Goal: Task Accomplishment & Management: Complete application form

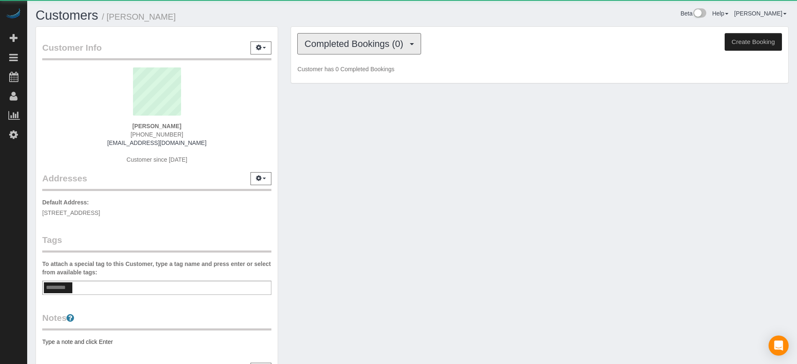
click at [348, 51] on button "Completed Bookings (0)" at bounding box center [359, 43] width 124 height 21
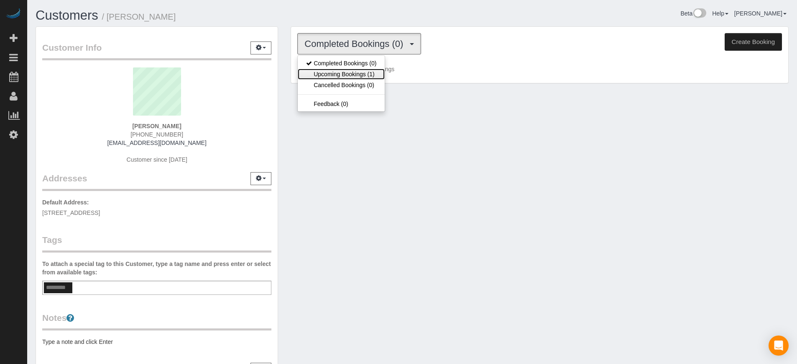
click at [359, 72] on link "Upcoming Bookings (1)" at bounding box center [341, 74] width 87 height 11
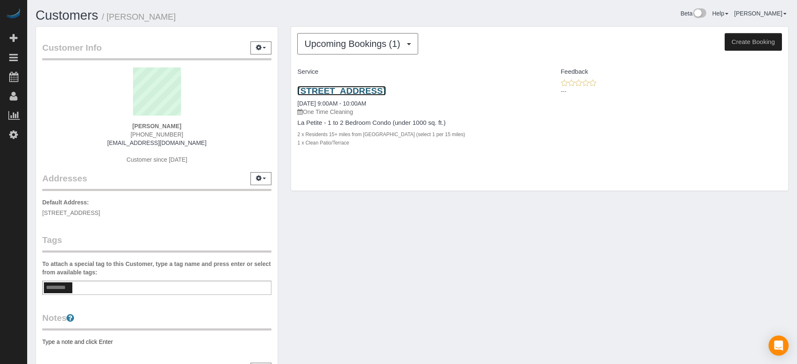
click at [347, 90] on link "13626 Greenfield Dr, Apt 402, Tampa, FL 33618" at bounding box center [341, 91] width 88 height 10
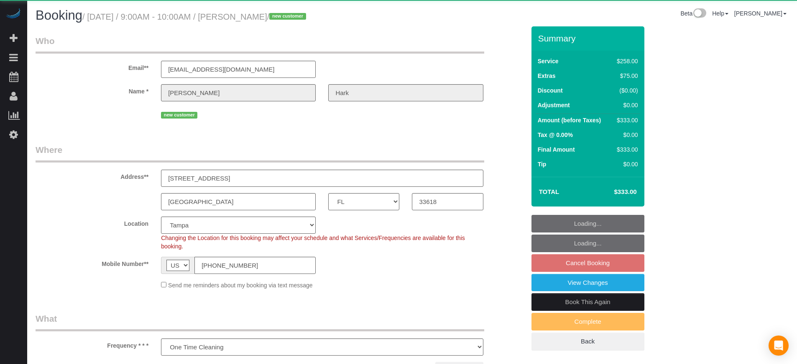
select select "FL"
select select "number:9"
select select "object:835"
select select "5"
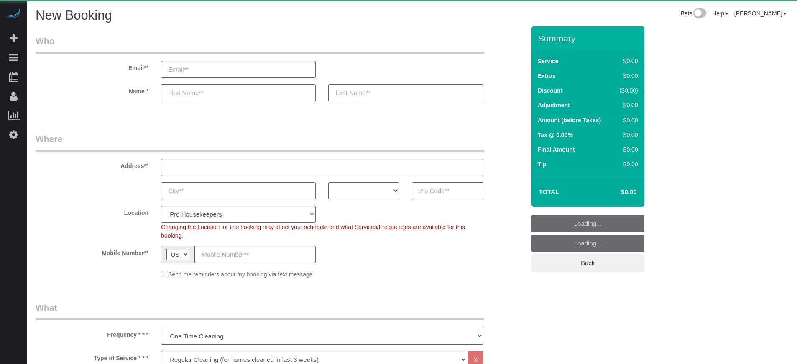
select select "4"
select select "number:9"
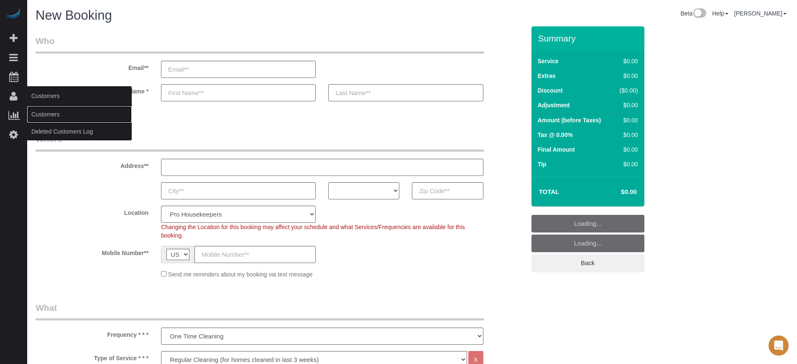
click at [51, 110] on link "Customers" at bounding box center [79, 114] width 105 height 17
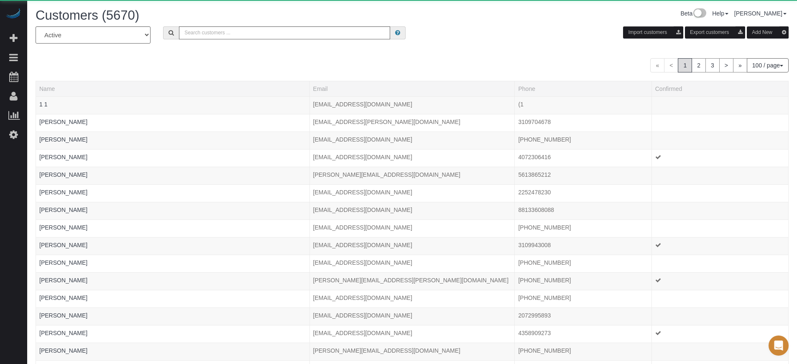
click at [231, 22] on h1 "Customers (5670)" at bounding box center [221, 15] width 371 height 14
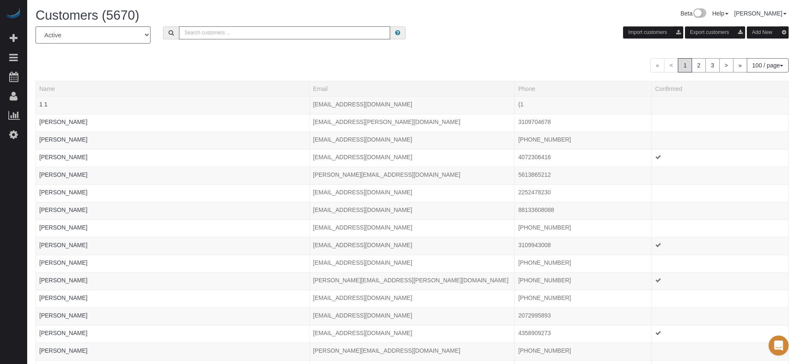
click at [243, 27] on input "text" at bounding box center [284, 32] width 211 height 13
paste input "Martha Florez"
type input "Martha Florez"
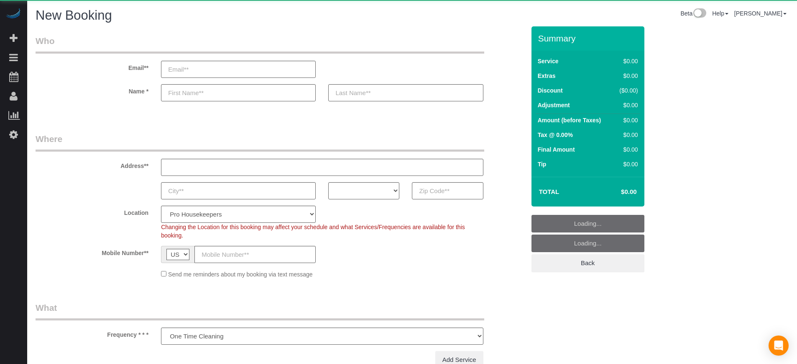
select select "number:9"
select select "object:1201"
select select "4"
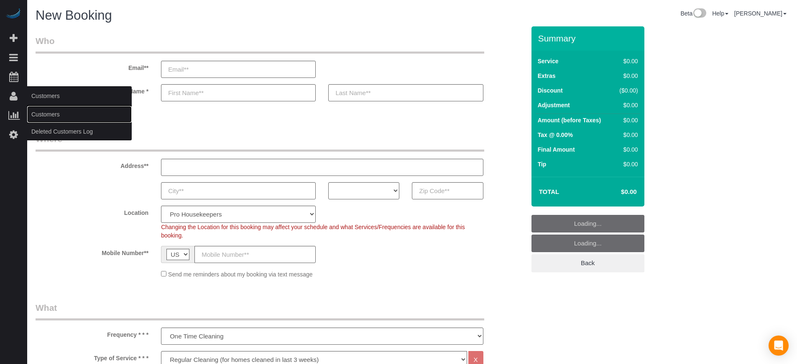
click at [41, 111] on link "Customers" at bounding box center [79, 114] width 105 height 17
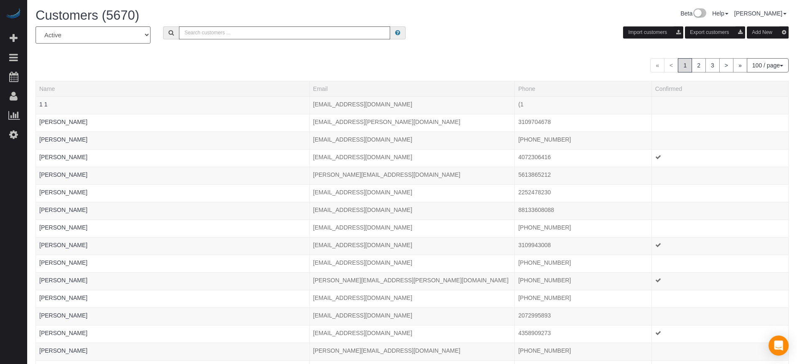
click at [754, 36] on button "Add New" at bounding box center [768, 32] width 42 height 12
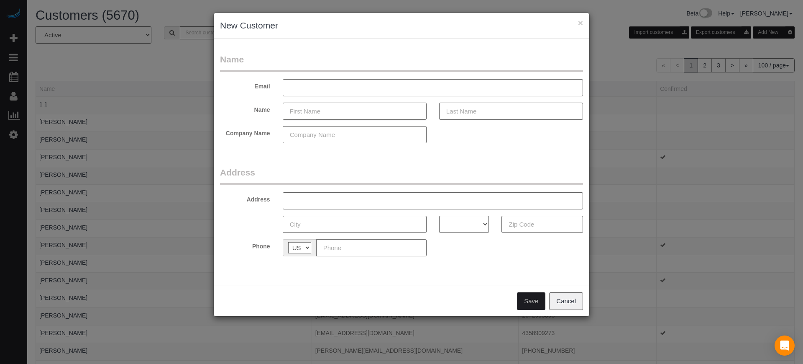
click at [331, 110] on input "text" at bounding box center [355, 110] width 144 height 17
paste input "Martha Florez"
click at [322, 111] on input "Martha Florez" at bounding box center [355, 110] width 144 height 17
type input "Martha"
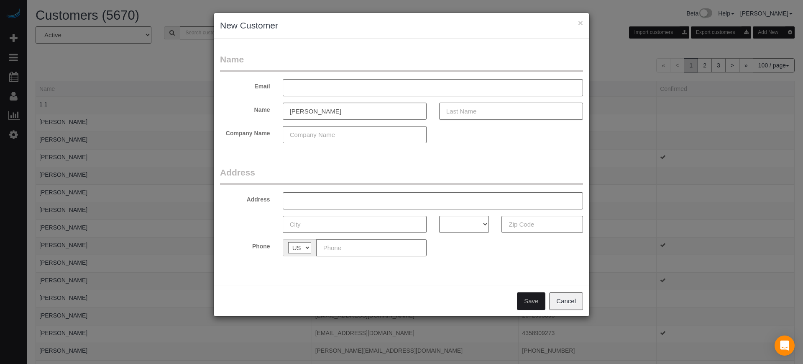
click at [468, 112] on input "text" at bounding box center [511, 110] width 144 height 17
paste input "Florez"
type input "Florez"
click at [352, 244] on input "text" at bounding box center [371, 247] width 110 height 17
paste input "(209) 482-8496"
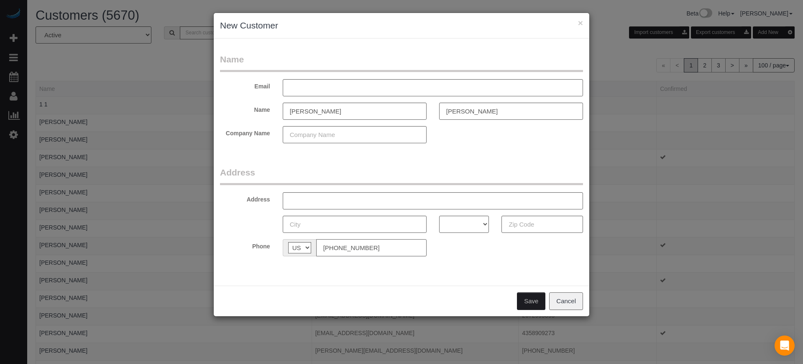
click at [320, 250] on input "(209) 482-8496" at bounding box center [371, 247] width 110 height 17
type input "(209) 482-8496"
click at [333, 90] on input "text" at bounding box center [433, 87] width 300 height 17
type input "pvargas1141@gmail.com"
click at [346, 128] on input "text" at bounding box center [355, 134] width 144 height 17
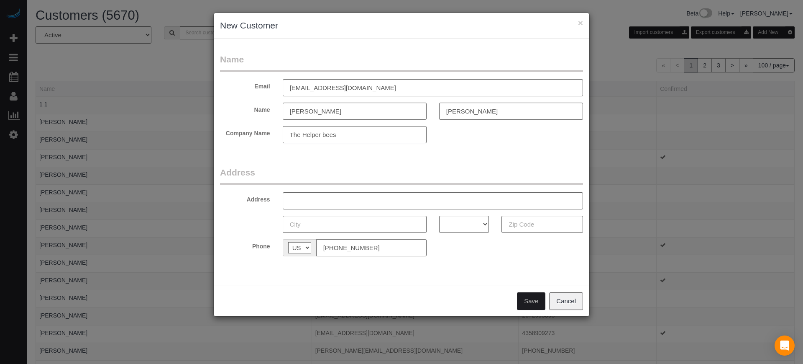
click at [325, 136] on input "The Helper bees" at bounding box center [355, 134] width 144 height 17
type input "The Helper Bees"
click at [337, 202] on input "text" at bounding box center [433, 200] width 300 height 17
paste input "1141 Ruess RD."
type input "1141 Ruess RD."
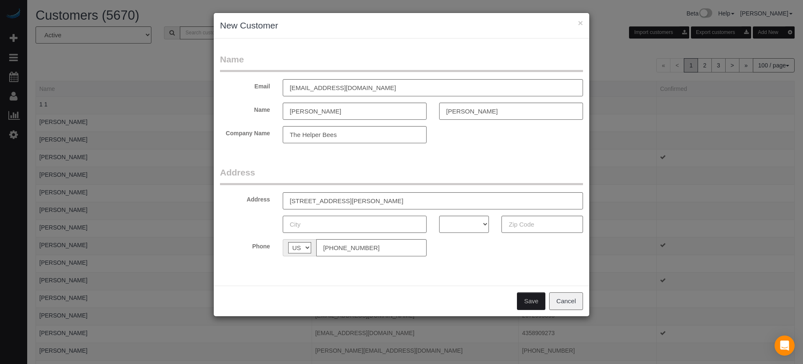
click at [305, 223] on input "text" at bounding box center [355, 223] width 144 height 17
paste input "Ripon"
type input "Ripon"
click at [466, 227] on select "AK AL AR AZ CA CO CT DC DE FL GA HI IA ID IL IN KS KY LA MA MD ME MI MN MO MS M…" at bounding box center [464, 223] width 50 height 17
select select "CA"
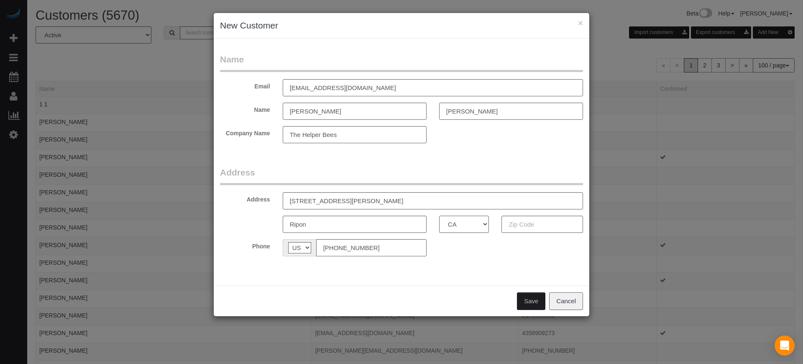
click at [439, 215] on select "AK AL AR AZ CA CO CT DC DE FL GA HI IA ID IL IN KS KY LA MA MD ME MI MN MO MS M…" at bounding box center [464, 223] width 50 height 17
click at [540, 225] on input "text" at bounding box center [543, 223] width 82 height 17
paste input "95366"
type input "95366"
click at [528, 305] on button "Save" at bounding box center [531, 301] width 28 height 18
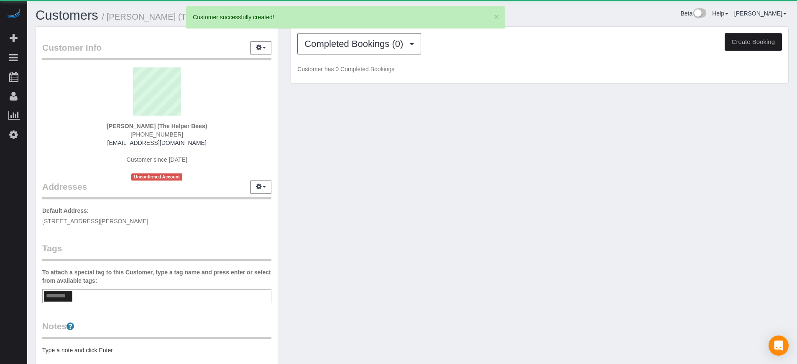
click at [745, 40] on button "Create Booking" at bounding box center [753, 42] width 57 height 18
select select "CA"
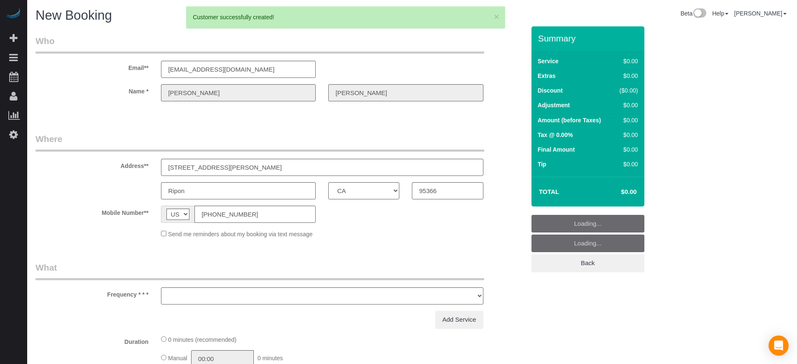
select select "object:2223"
select select "number:9"
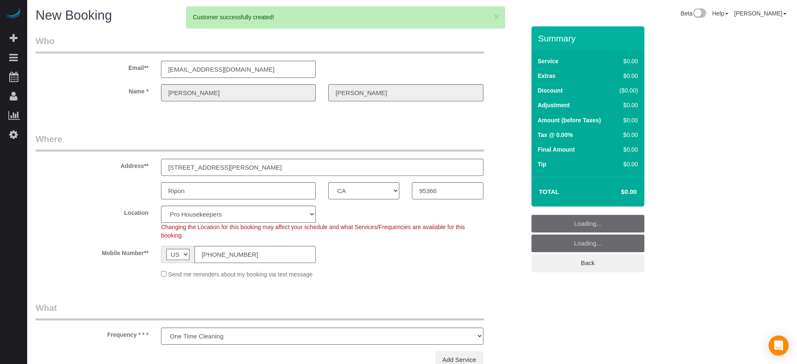
select select "object:2820"
select select "4"
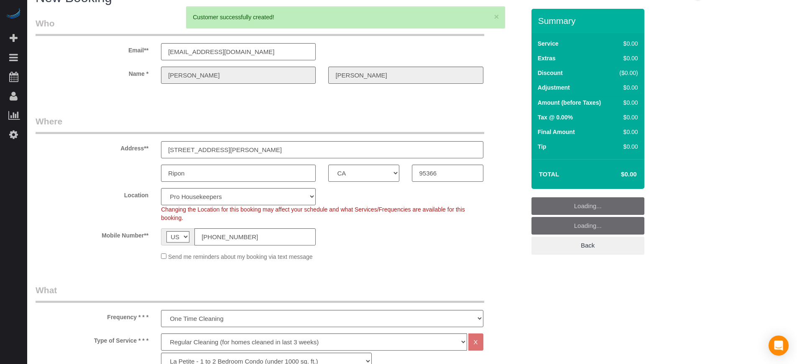
select select "object:2827"
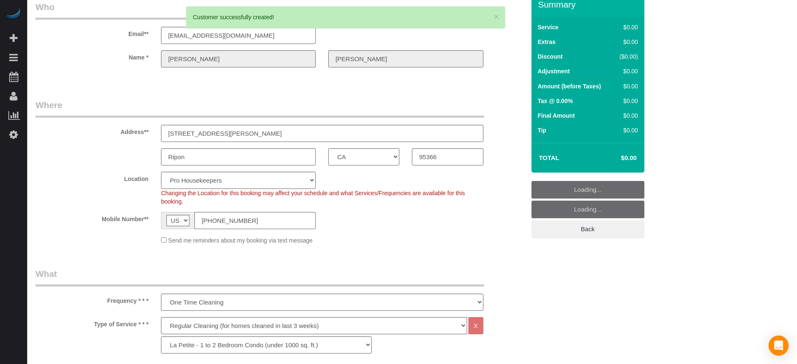
scroll to position [52, 0]
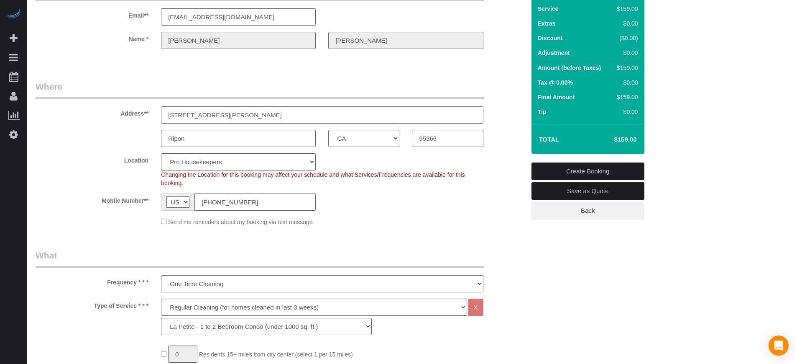
click at [195, 112] on input "1141 Ruess RD." at bounding box center [322, 114] width 322 height 17
click at [500, 196] on div "Mobile Number** AF AL DZ AD AO AI AQ AG AR AM AW AU AT AZ BS BH BD BB BY BE BZ …" at bounding box center [280, 201] width 502 height 17
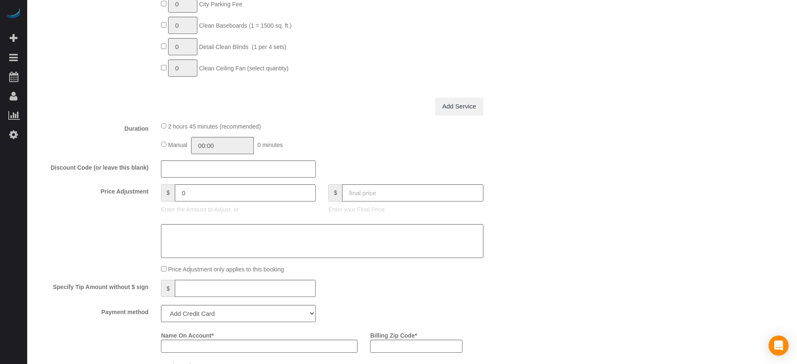
scroll to position [784, 0]
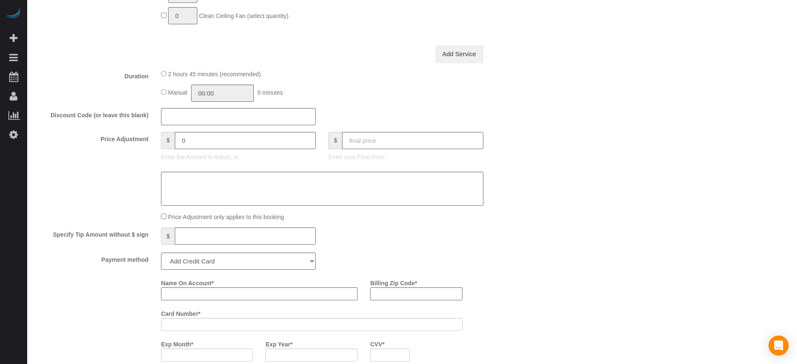
click at [501, 195] on div at bounding box center [280, 189] width 502 height 34
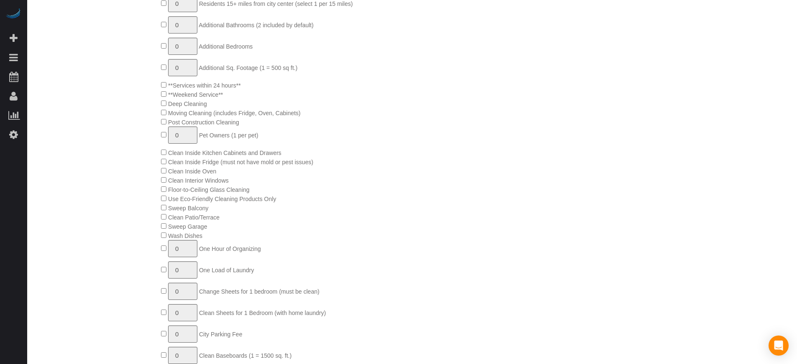
scroll to position [0, 0]
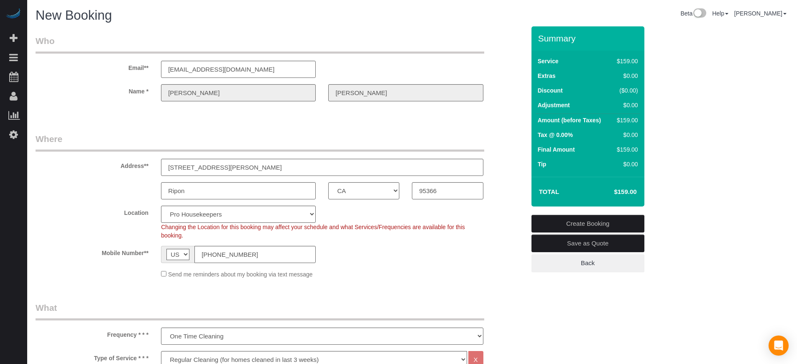
click at [114, 94] on div "Name * Martha Florez" at bounding box center [280, 92] width 502 height 17
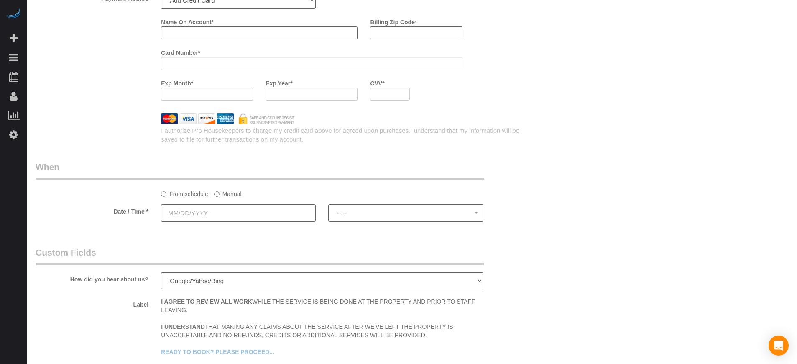
scroll to position [1046, 0]
click at [228, 207] on input "text" at bounding box center [238, 211] width 155 height 17
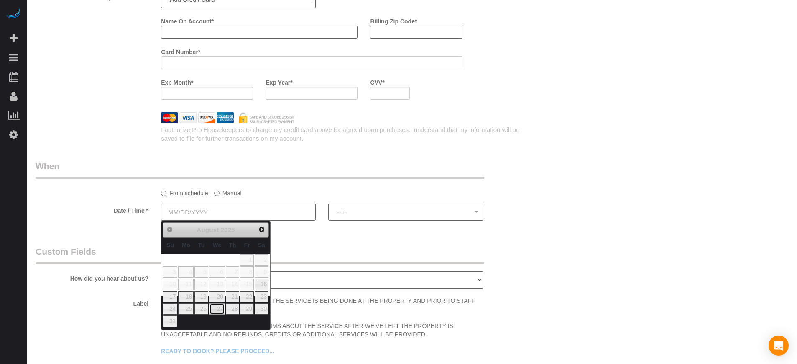
click at [222, 306] on link "27" at bounding box center [217, 308] width 16 height 11
type input "08/27/2025"
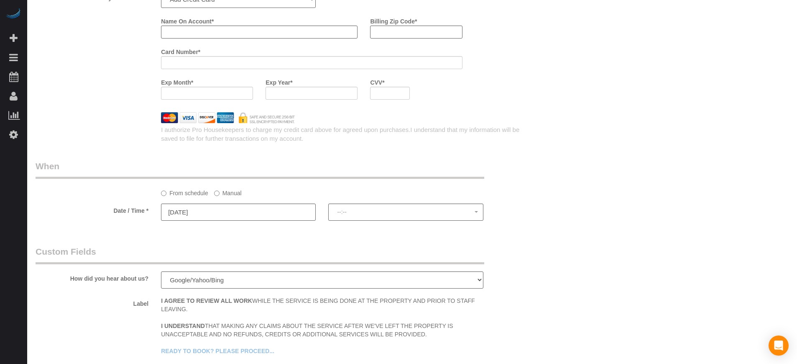
select select "spot1"
click at [365, 214] on span "9:00AM" at bounding box center [405, 211] width 137 height 7
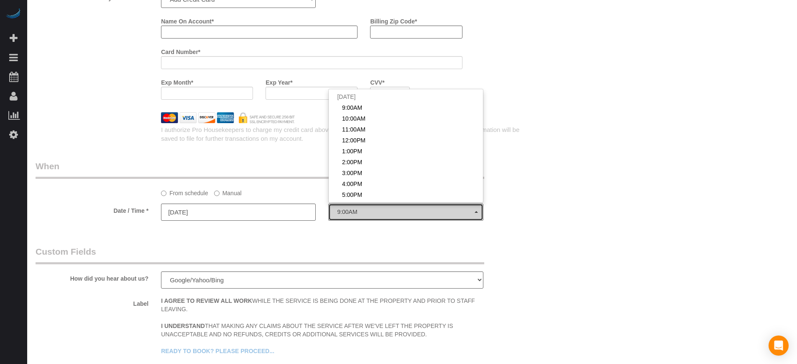
click at [365, 214] on span "9:00AM" at bounding box center [405, 211] width 137 height 7
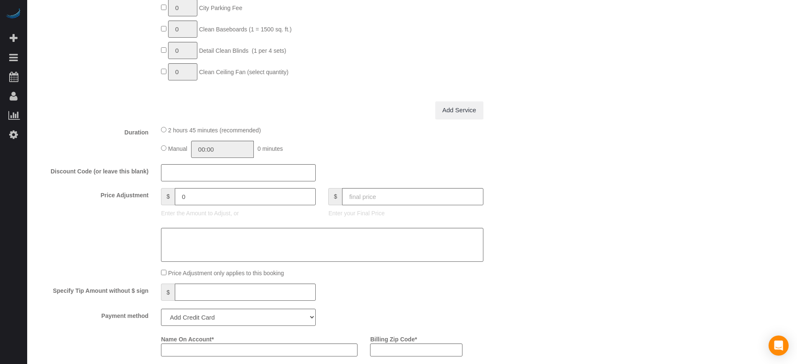
scroll to position [889, 0]
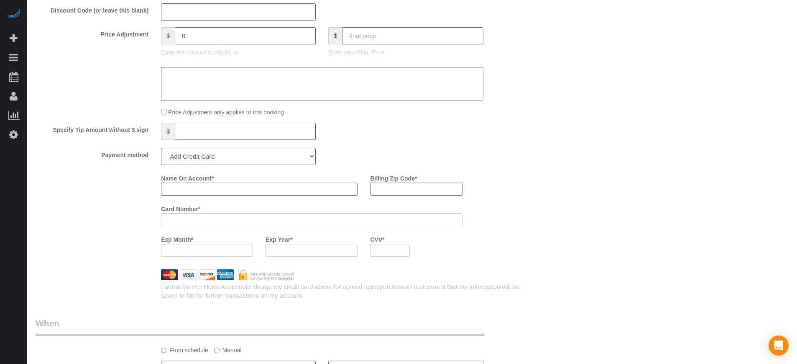
click at [278, 190] on input "Name On Account *" at bounding box center [259, 188] width 197 height 13
paste input "Martha"
type input "Martha Florez"
click at [528, 168] on div "Who Email** pvargas1141@gmail.com Name * Martha Florez Where Address** 1141 Rue…" at bounding box center [280, 3] width 502 height 1733
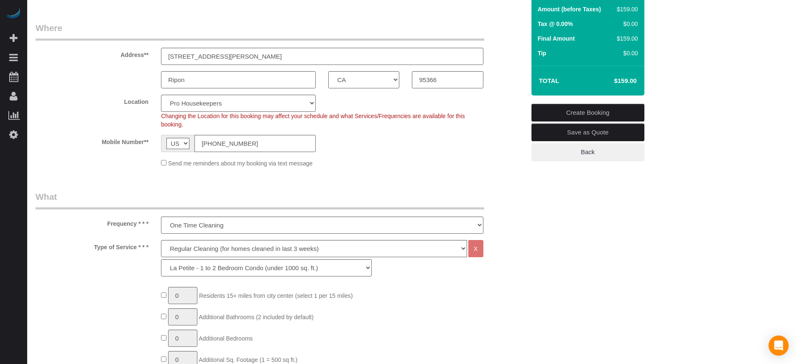
scroll to position [52, 0]
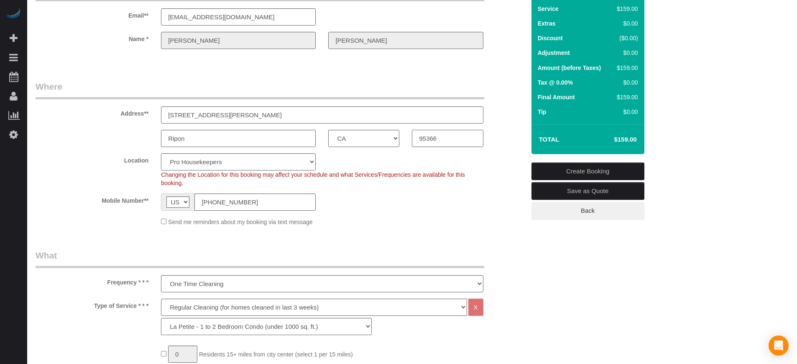
click at [430, 138] on input "95366" at bounding box center [447, 138] width 71 height 17
click at [495, 179] on div "Location Pro Housekeepers Atlanta Austin Boston Chicago Cincinnati Clearwater D…" at bounding box center [280, 170] width 502 height 34
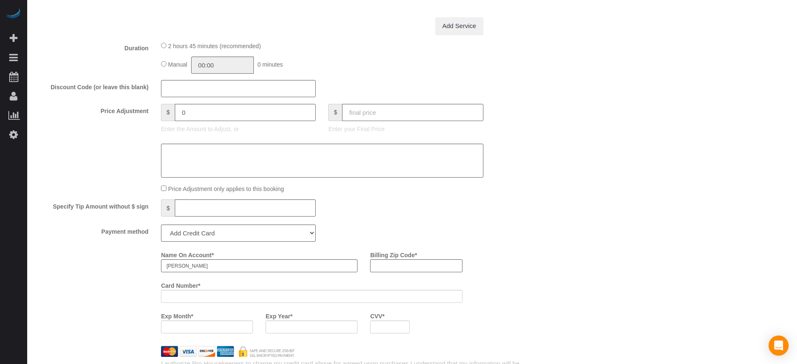
scroll to position [837, 0]
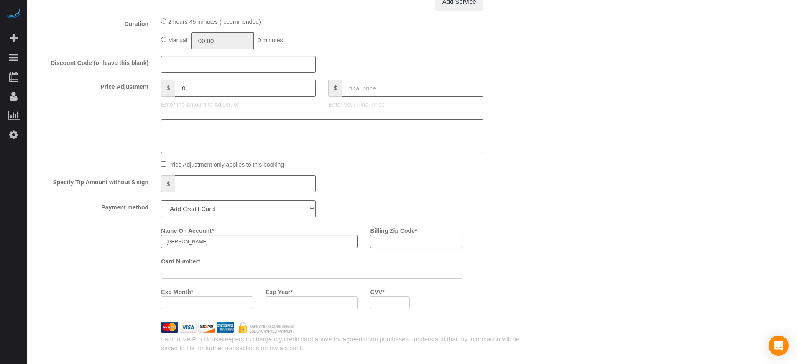
click at [406, 238] on input "Billing Zip Code *" at bounding box center [416, 241] width 92 height 13
paste input "95366"
type input "95366"
click at [387, 88] on input "text" at bounding box center [412, 87] width 141 height 17
type input "50"
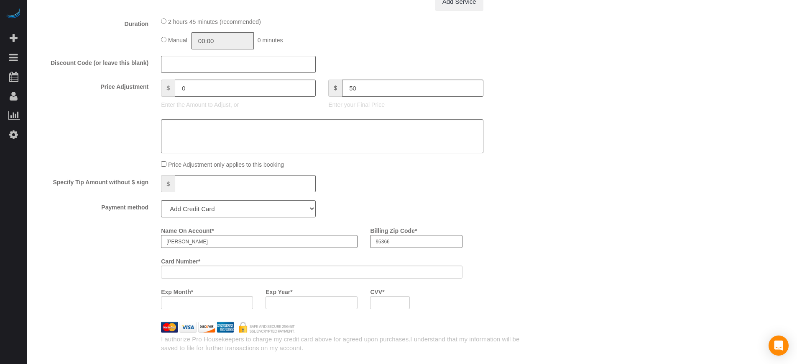
click at [571, 175] on div "Who Email** pvargas1141@gmail.com Name * Martha Florez Where Address** 1141 Rue…" at bounding box center [412, 56] width 753 height 1733
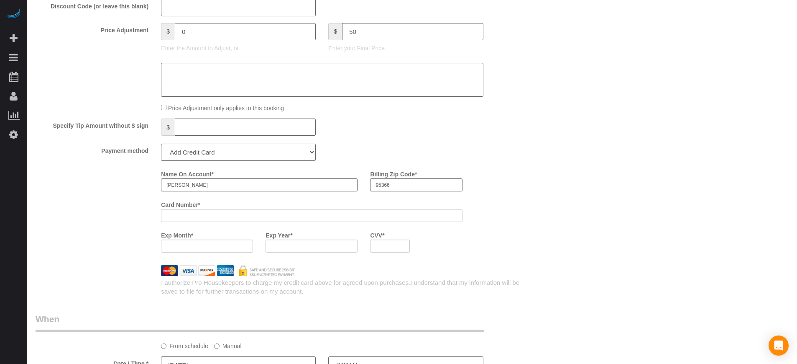
scroll to position [994, 0]
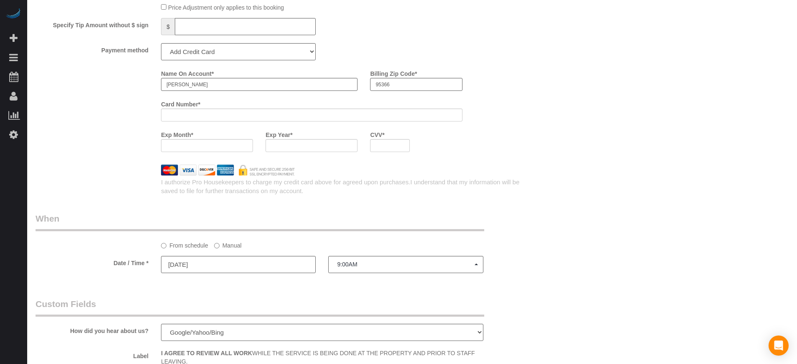
type input "-109"
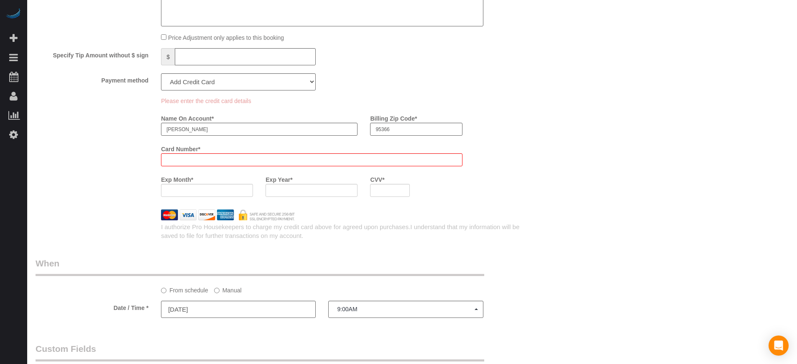
scroll to position [1024, 0]
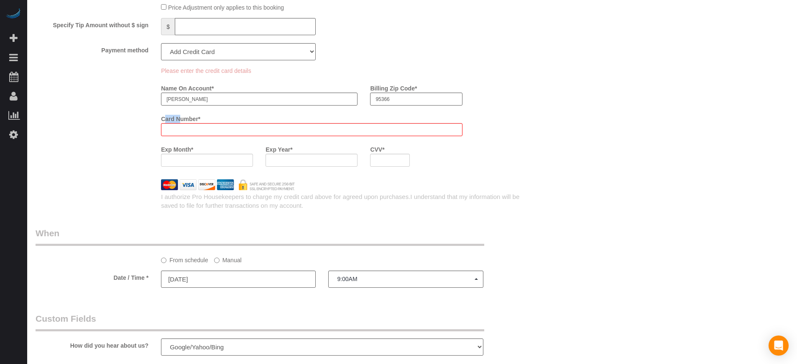
drag, startPoint x: 165, startPoint y: 113, endPoint x: 181, endPoint y: 115, distance: 15.6
click at [181, 115] on div "Card Number *" at bounding box center [312, 124] width 314 height 24
click at [182, 121] on label "Card Number *" at bounding box center [180, 117] width 39 height 11
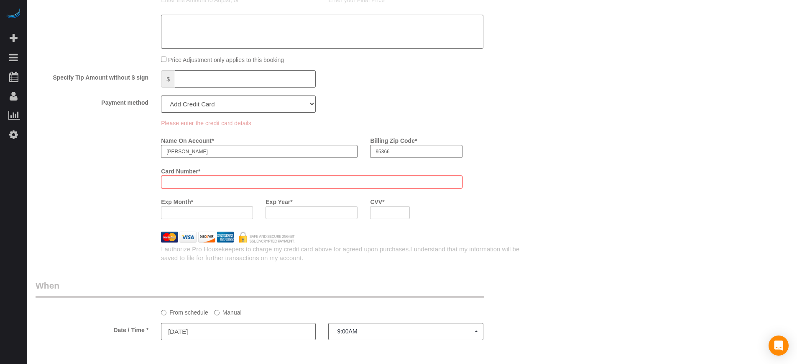
click at [126, 182] on div "Please enter the credit card details Name On Account * Martha Florez Billing Zi…" at bounding box center [280, 172] width 502 height 106
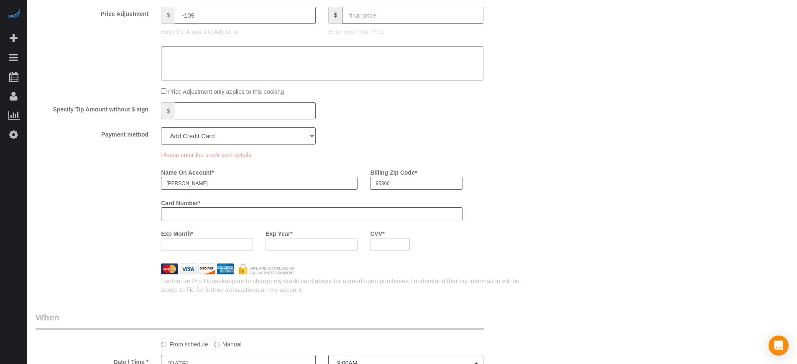
scroll to position [946, 0]
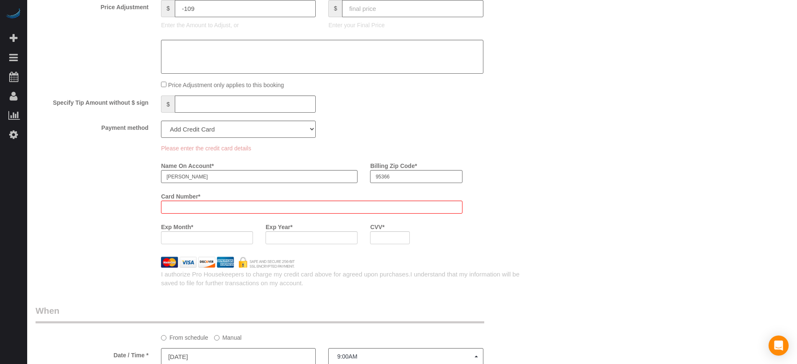
drag, startPoint x: 756, startPoint y: 207, endPoint x: 709, endPoint y: 73, distance: 141.7
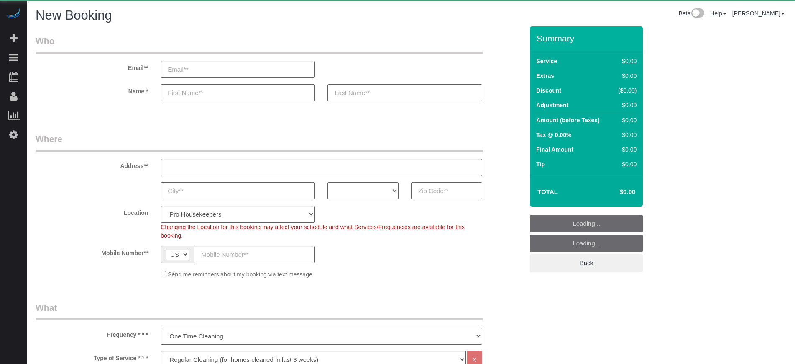
select select "4"
select select "number:9"
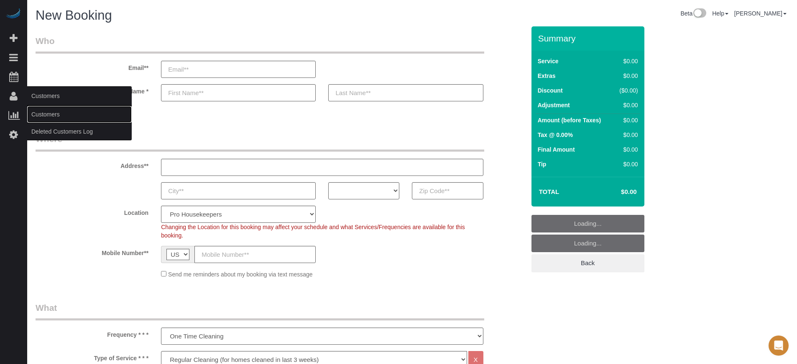
drag, startPoint x: 44, startPoint y: 111, endPoint x: 56, endPoint y: 108, distance: 12.9
click at [44, 111] on link "Customers" at bounding box center [79, 114] width 105 height 17
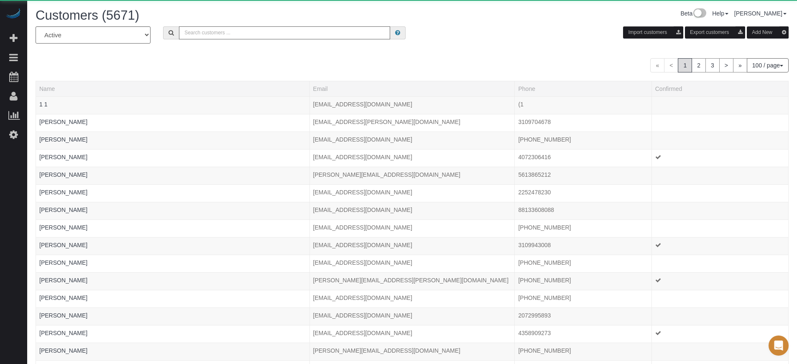
click at [259, 34] on input "text" at bounding box center [284, 32] width 211 height 13
paste input "Howard Shirley"
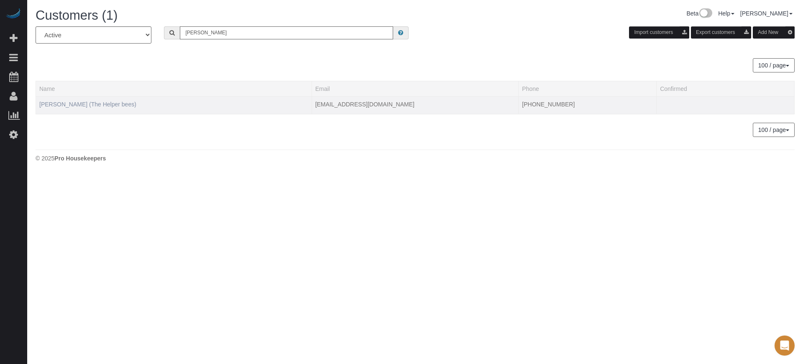
type input "Howard Shirley"
click at [106, 104] on link "[PERSON_NAME] (The Helper bees)" at bounding box center [87, 104] width 97 height 7
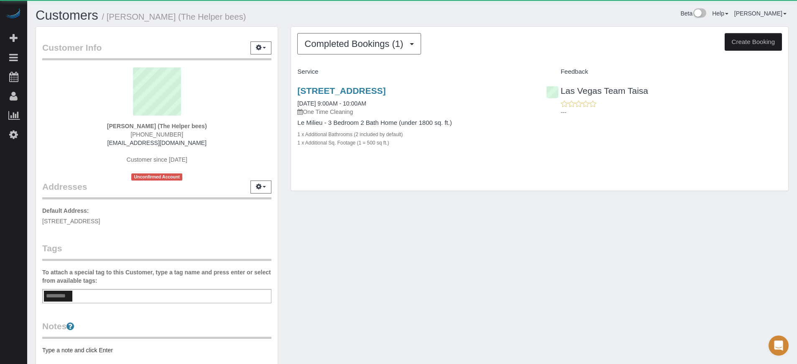
click at [364, 56] on div "Completed Bookings (1) Completed Bookings (1) Upcoming Bookings (1) Cancelled B…" at bounding box center [539, 109] width 497 height 164
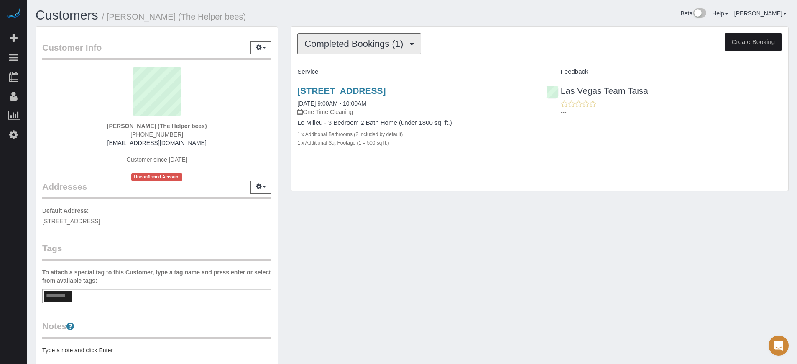
click at [368, 49] on button "Completed Bookings (1)" at bounding box center [359, 43] width 124 height 21
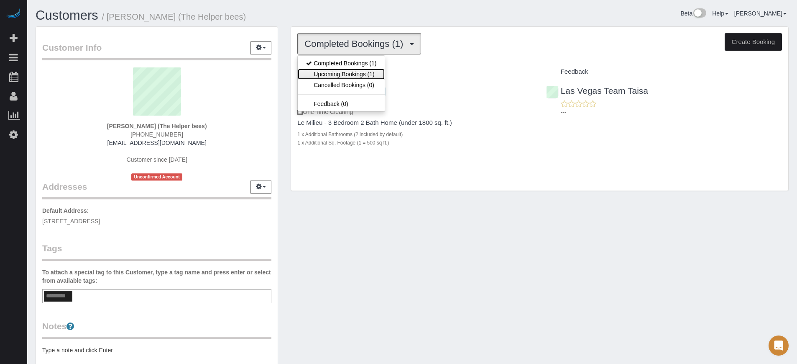
click at [365, 74] on link "Upcoming Bookings (1)" at bounding box center [341, 74] width 87 height 11
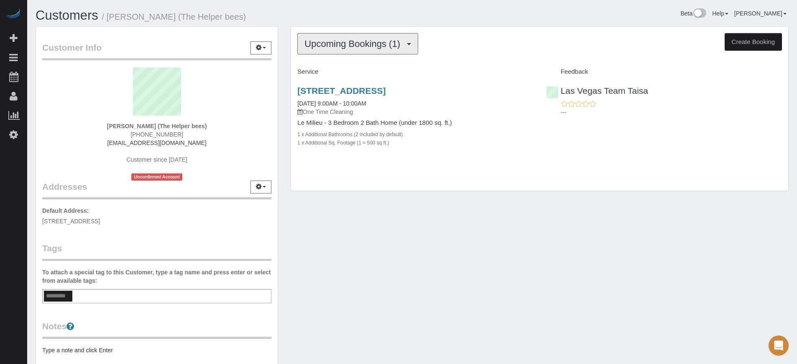
click at [379, 47] on span "Upcoming Bookings (1)" at bounding box center [355, 43] width 100 height 10
click at [496, 67] on div "Service" at bounding box center [415, 72] width 249 height 14
click at [365, 46] on span "Upcoming Bookings (1)" at bounding box center [355, 43] width 100 height 10
click at [501, 37] on div "Upcoming Bookings (1) Completed Bookings (1) Upcoming Bookings (1) Cancelled Bo…" at bounding box center [539, 43] width 485 height 21
click at [157, 133] on span "(702) 378-3750" at bounding box center [157, 134] width 53 height 7
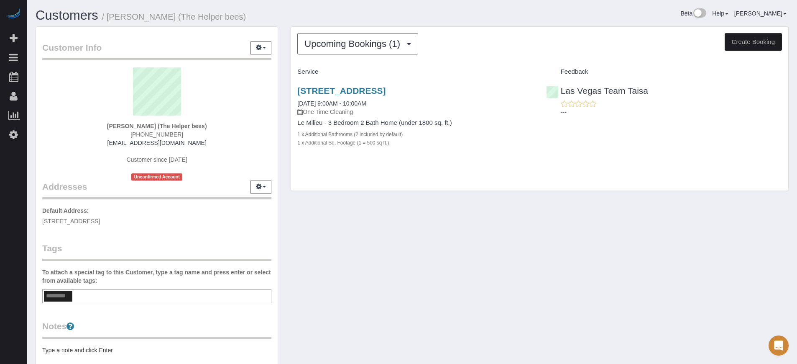
click at [157, 133] on span "(702) 378-3750" at bounding box center [157, 134] width 53 height 7
copy div "(702) 378-3750"
click at [778, 153] on div "11017 Bandol Pl, Las Vegas, NV 89141 08/14/2025 9:00AM - 10:00AM One Time Clean…" at bounding box center [539, 121] width 497 height 85
click at [321, 46] on span "Upcoming Bookings (1)" at bounding box center [355, 43] width 100 height 10
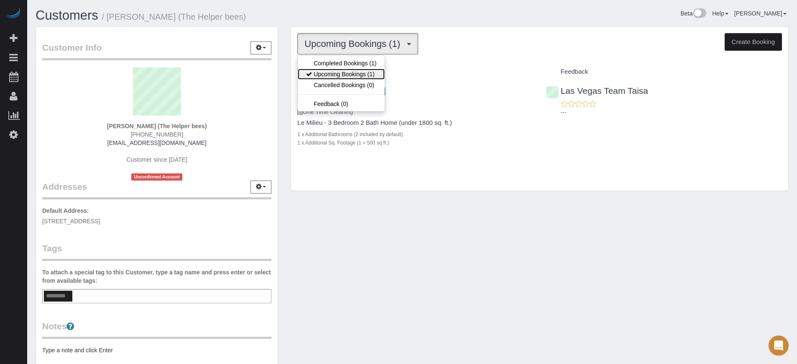
click at [336, 74] on link "Upcoming Bookings (1)" at bounding box center [341, 74] width 87 height 11
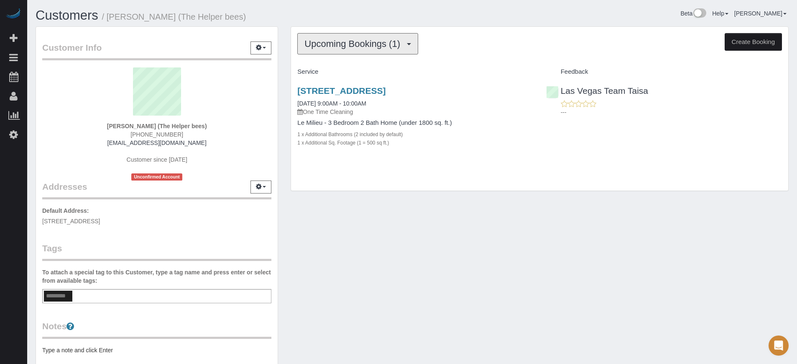
click at [390, 51] on button "Upcoming Bookings (1)" at bounding box center [357, 43] width 121 height 21
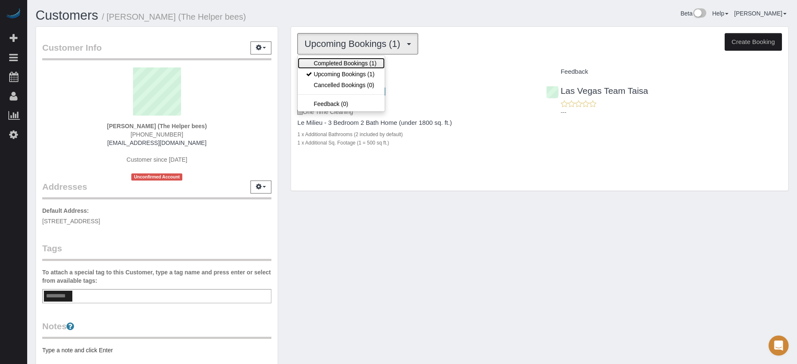
click at [369, 64] on link "Completed Bookings (1)" at bounding box center [341, 63] width 87 height 11
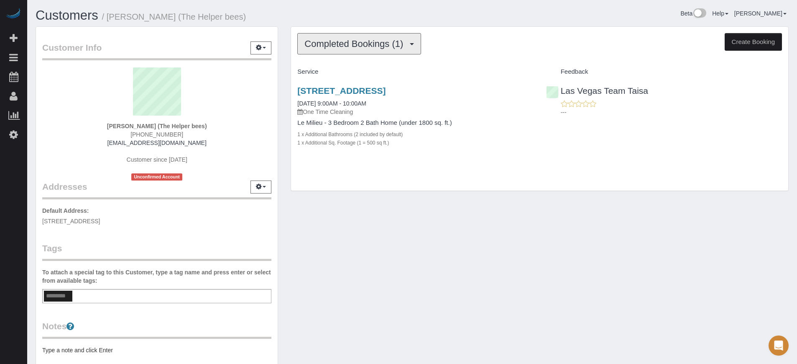
click at [384, 46] on span "Completed Bookings (1)" at bounding box center [356, 43] width 103 height 10
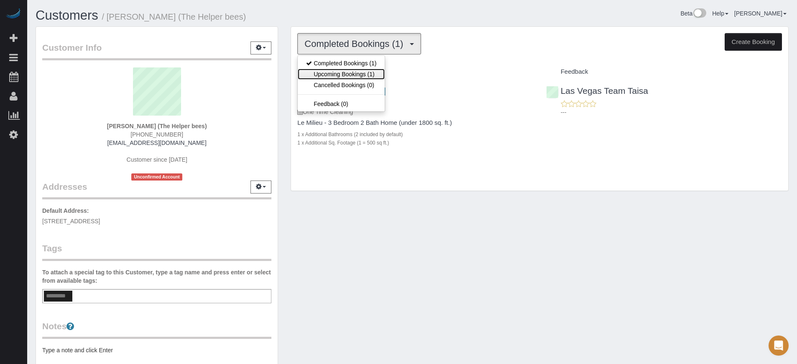
click at [372, 71] on link "Upcoming Bookings (1)" at bounding box center [341, 74] width 87 height 11
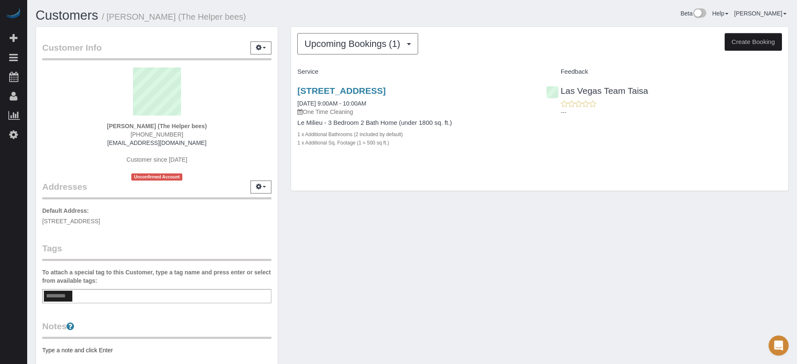
click at [459, 20] on div "Beta Help Help Docs Take a Tour Contact Support Edgar Uro My Account Change Pas…" at bounding box center [604, 15] width 383 height 15
click at [363, 236] on div "Customer Info Edit Contact Info Send Message Email Preferences Special Sales Ta…" at bounding box center [412, 232] width 766 height 413
click at [376, 46] on span "Upcoming Bookings (1)" at bounding box center [355, 43] width 100 height 10
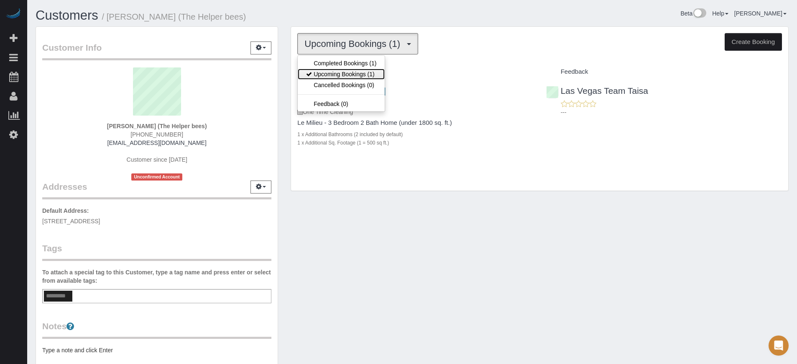
click at [364, 72] on link "Upcoming Bookings (1)" at bounding box center [341, 74] width 87 height 11
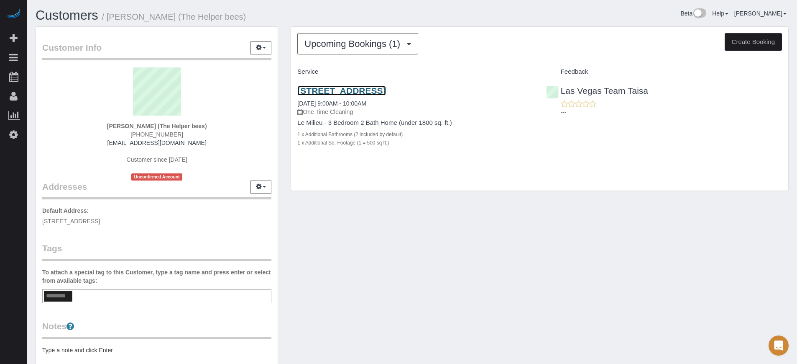
click at [366, 91] on link "11017 Bandol Pl, Las Vegas, NV 89141" at bounding box center [341, 91] width 88 height 10
click at [285, 23] on div "Customers / Howard Shirley (The Helper bees)" at bounding box center [220, 17] width 383 height 18
drag, startPoint x: 771, startPoint y: 204, endPoint x: 597, endPoint y: 168, distance: 177.8
click at [771, 204] on div "Customer Info Edit Contact Info Send Message Email Preferences Special Sales Ta…" at bounding box center [412, 232] width 766 height 413
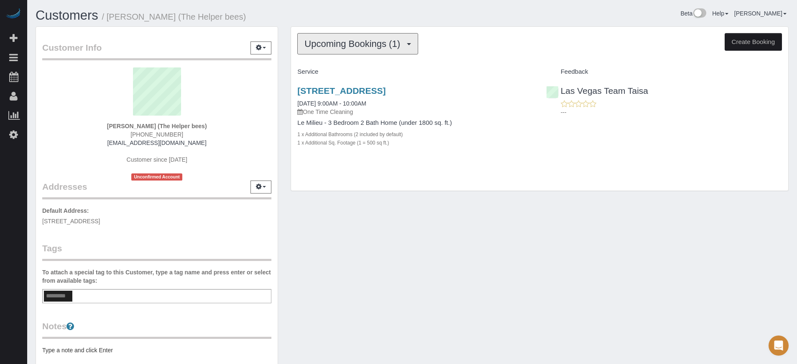
click at [339, 37] on button "Upcoming Bookings (1)" at bounding box center [357, 43] width 121 height 21
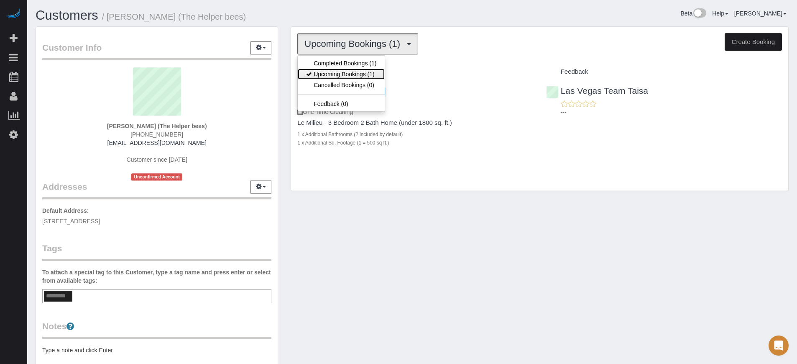
click at [356, 70] on link "Upcoming Bookings (1)" at bounding box center [341, 74] width 87 height 11
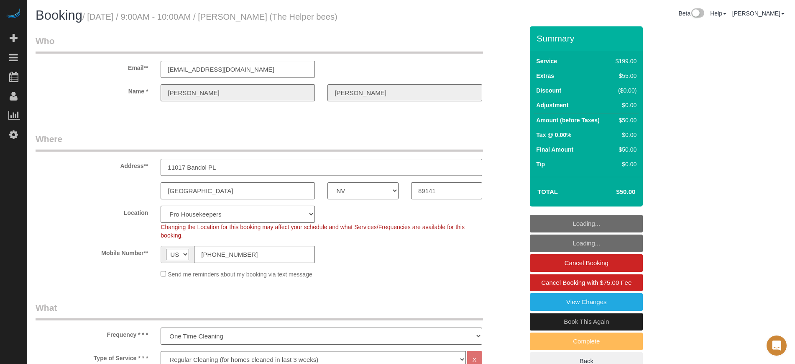
select select "NV"
select select "4"
select select "number:9"
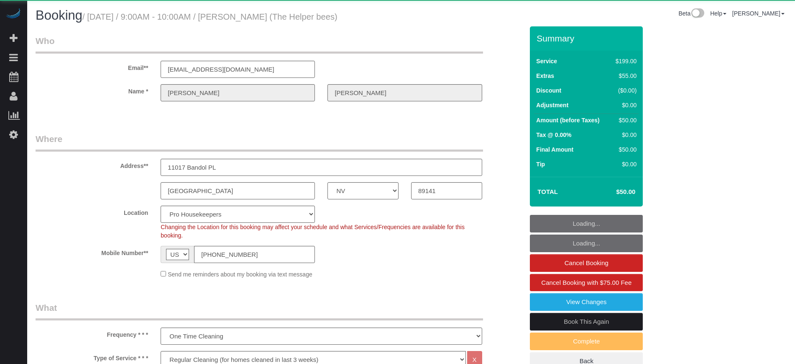
select select "NV"
select select "4"
select select "number:9"
select select "object:1251"
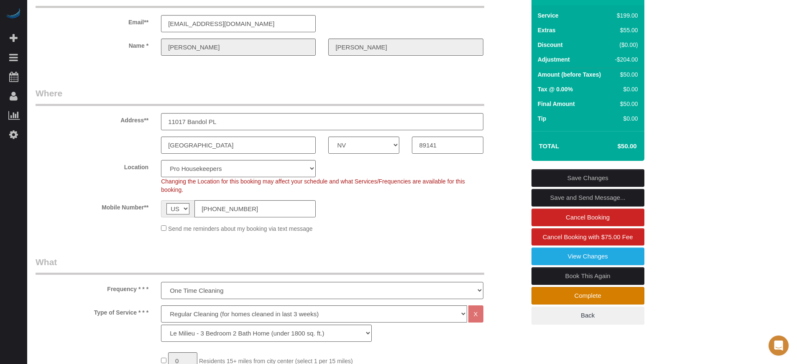
scroll to position [105, 0]
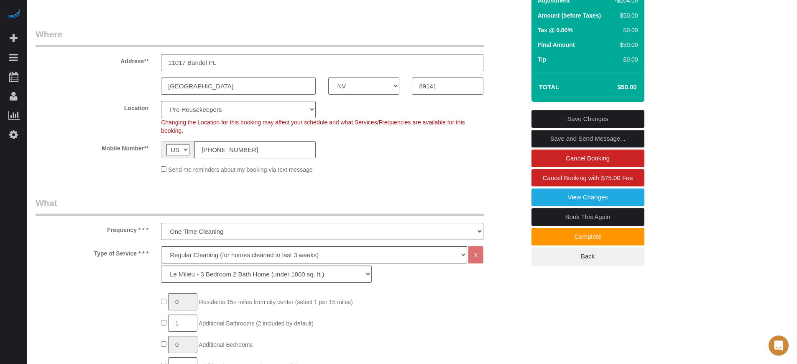
click at [564, 213] on link "Book This Again" at bounding box center [588, 217] width 113 height 18
select select "NV"
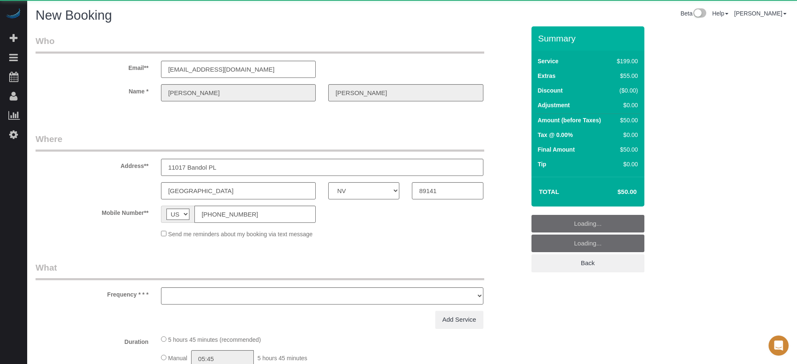
select select "object:2493"
select select "4"
select select "number:9"
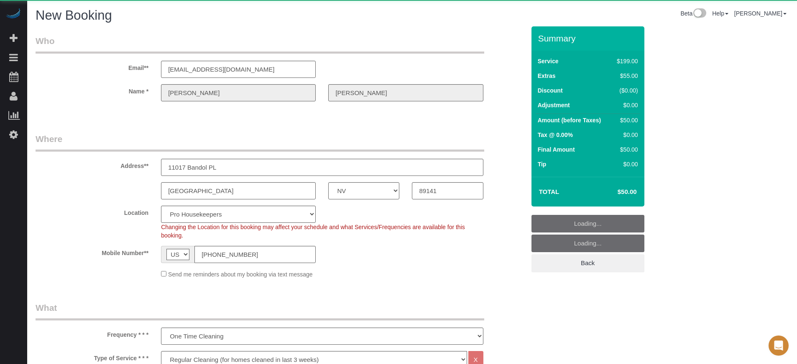
select select "object:2643"
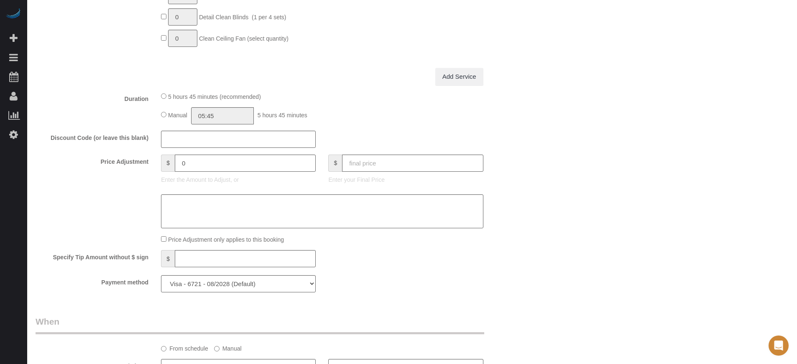
scroll to position [784, 0]
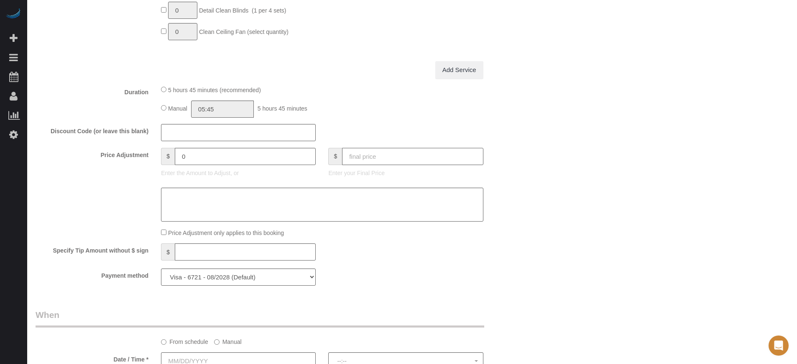
click at [375, 159] on input "text" at bounding box center [412, 156] width 141 height 17
type input "50"
click at [597, 188] on div "Who Email** howardshirley.hf@gmail.com Name * Howard Shirley Where Address** 11…" at bounding box center [412, 52] width 753 height 1620
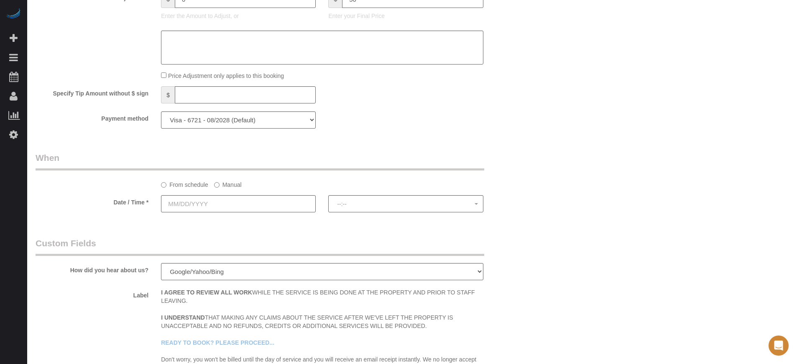
type input "-204"
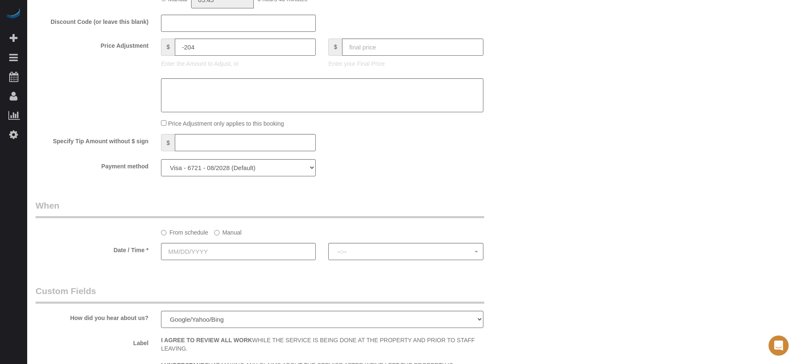
scroll to position [946, 0]
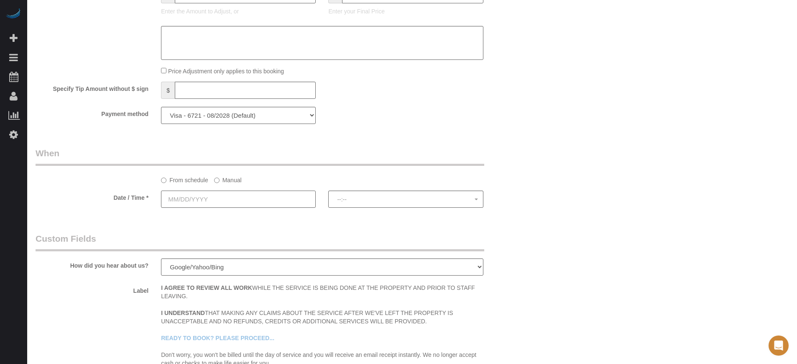
click at [228, 202] on input "text" at bounding box center [238, 198] width 155 height 17
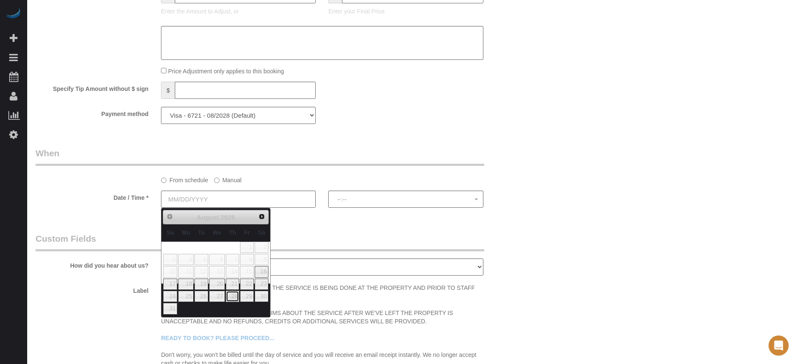
click at [236, 295] on link "28" at bounding box center [233, 295] width 14 height 11
type input "08/28/2025"
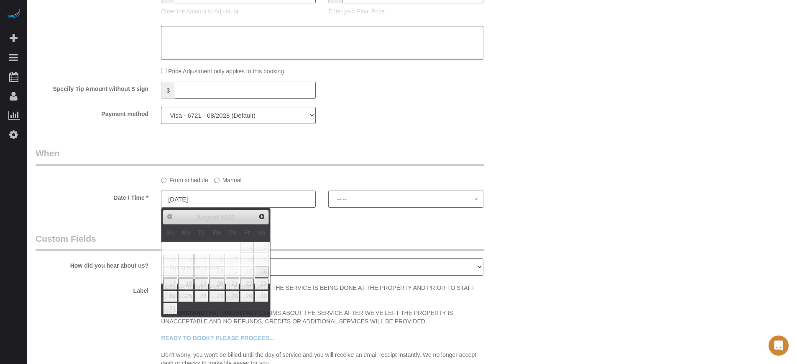
select select "spot16"
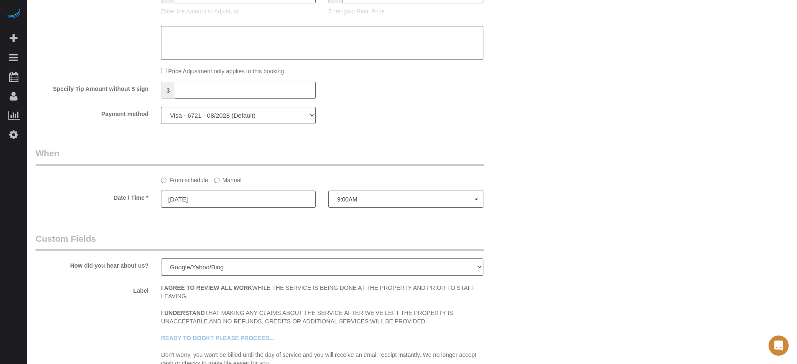
click at [224, 182] on label "Manual" at bounding box center [228, 178] width 28 height 11
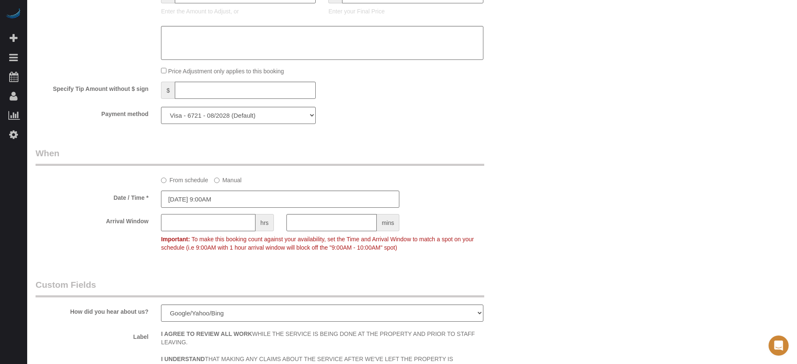
click at [201, 226] on input "text" at bounding box center [208, 222] width 95 height 17
type input "1"
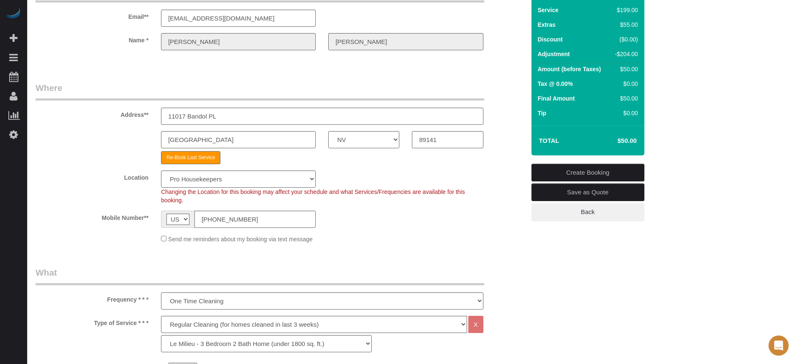
scroll to position [0, 0]
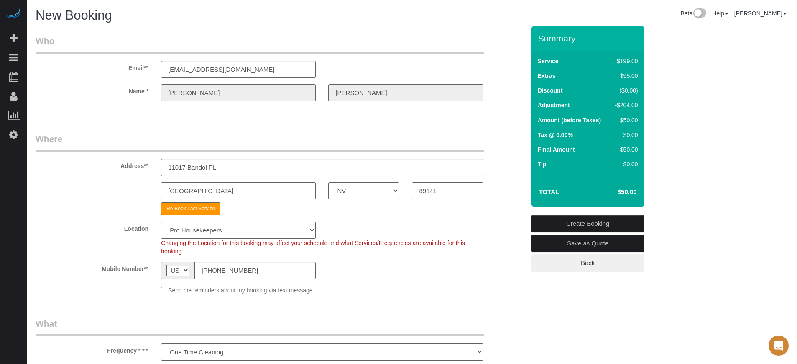
click at [602, 222] on link "Create Booking" at bounding box center [588, 224] width 113 height 18
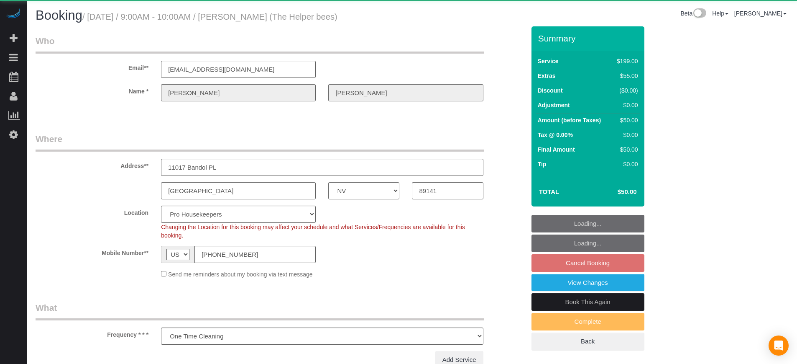
select select "NV"
select select "object:1112"
select select "4"
select select "number:9"
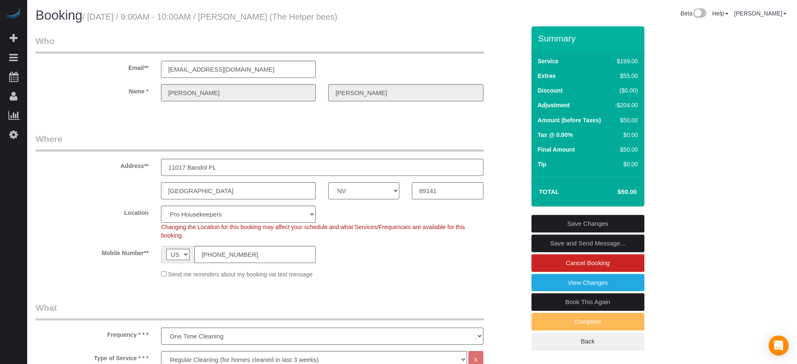
drag, startPoint x: 698, startPoint y: 148, endPoint x: 455, endPoint y: 83, distance: 251.5
click at [698, 147] on div "Summary Service $199.00 Extras $55.00 Discount ($0.00) Adjustment -$204.00 Amou…" at bounding box center [619, 196] width 188 height 341
drag, startPoint x: 236, startPoint y: 16, endPoint x: 293, endPoint y: 23, distance: 56.9
click at [293, 23] on div "Booking / August 28, 2025 / 9:00AM - 10:00AM / Howard Shirley (The Helper bees)" at bounding box center [220, 17] width 383 height 18
copy small "Howard Shirley"
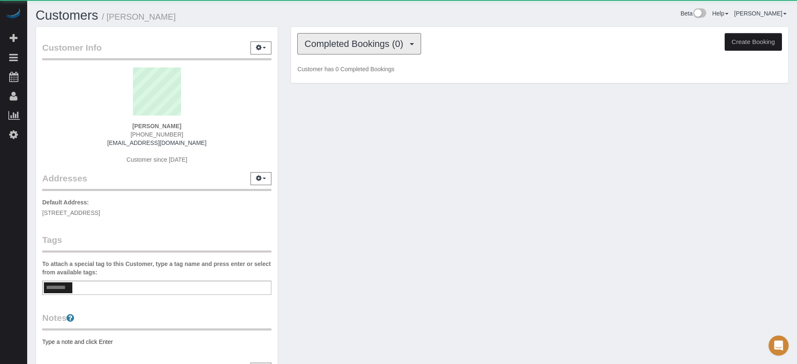
click at [342, 39] on span "Completed Bookings (0)" at bounding box center [356, 43] width 103 height 10
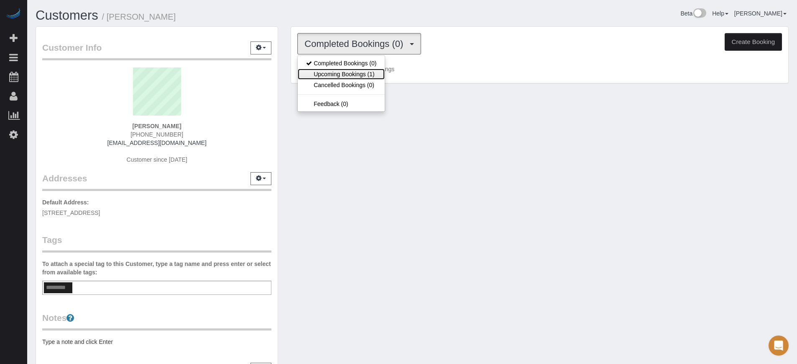
click at [355, 71] on link "Upcoming Bookings (1)" at bounding box center [341, 74] width 87 height 11
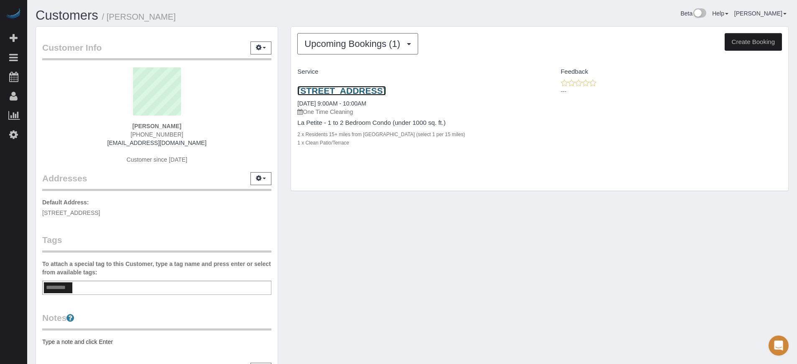
click at [335, 88] on link "[STREET_ADDRESS]" at bounding box center [341, 91] width 88 height 10
click at [758, 243] on div "Customer Info Edit Contact Info Send Message Email Preferences Special Sales Ta…" at bounding box center [412, 228] width 766 height 405
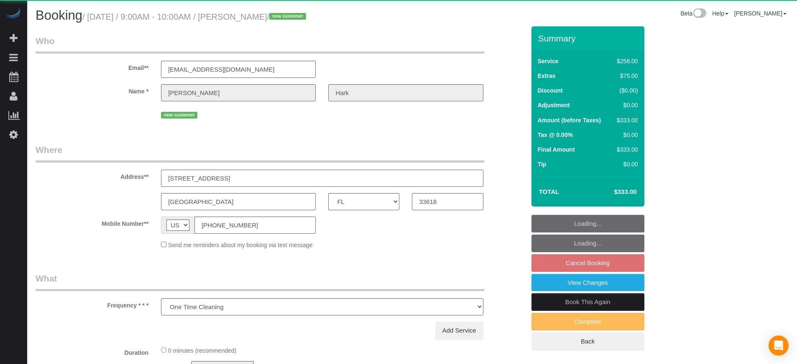
select select "FL"
select select "number:9"
select select "object:835"
select select "5"
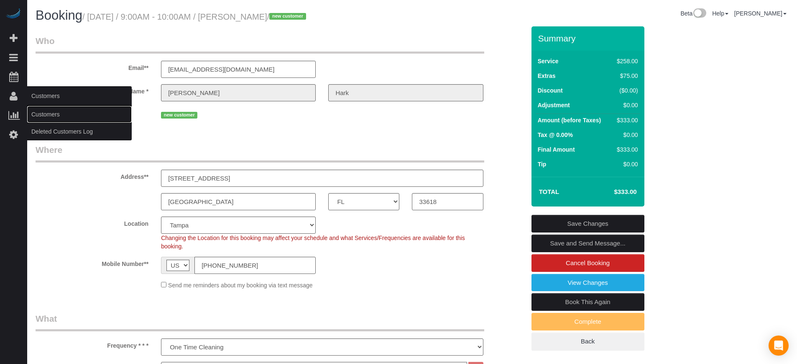
drag, startPoint x: 54, startPoint y: 119, endPoint x: 83, endPoint y: 102, distance: 33.2
click at [55, 119] on link "Customers" at bounding box center [79, 114] width 105 height 17
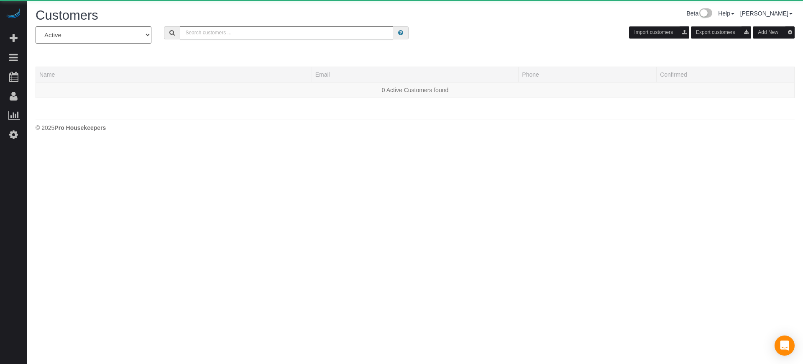
click at [204, 37] on input "text" at bounding box center [286, 32] width 213 height 13
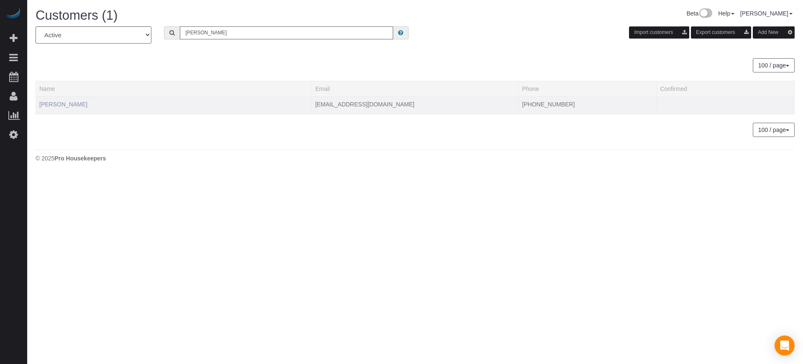
type input "bernadine"
click at [83, 105] on link "Bernadine Timmins" at bounding box center [63, 104] width 48 height 7
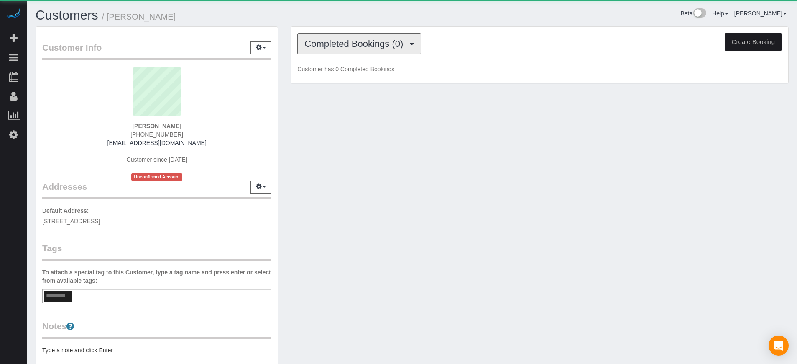
click at [354, 36] on button "Completed Bookings (0)" at bounding box center [359, 43] width 124 height 21
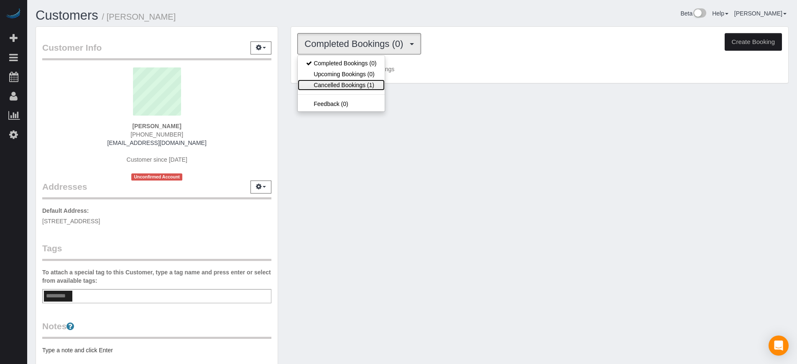
click at [365, 83] on link "Cancelled Bookings (1)" at bounding box center [341, 84] width 87 height 11
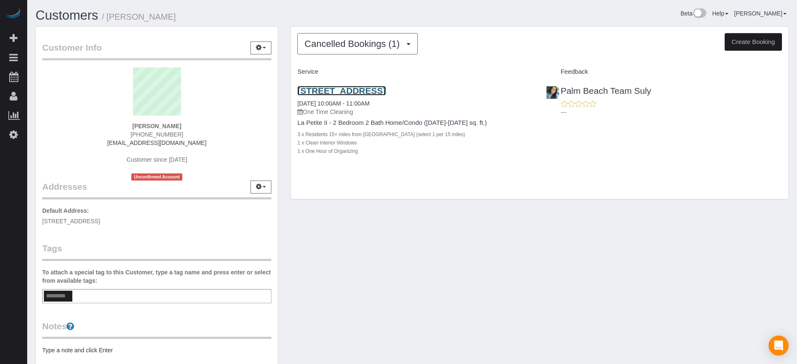
click at [347, 90] on link "4915 Ne 22nd Ave, Lighthouse, FL 33064" at bounding box center [341, 91] width 88 height 10
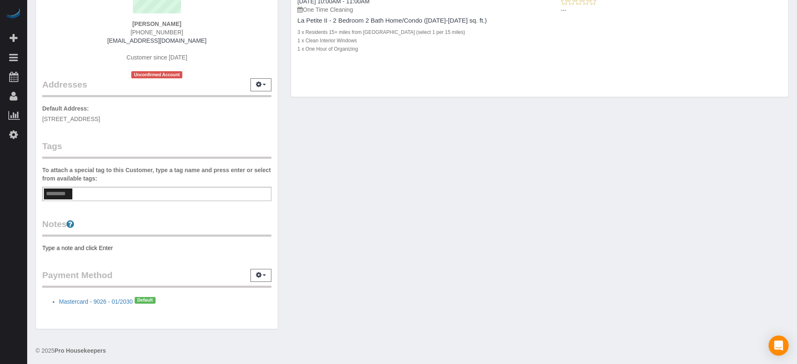
scroll to position [105, 0]
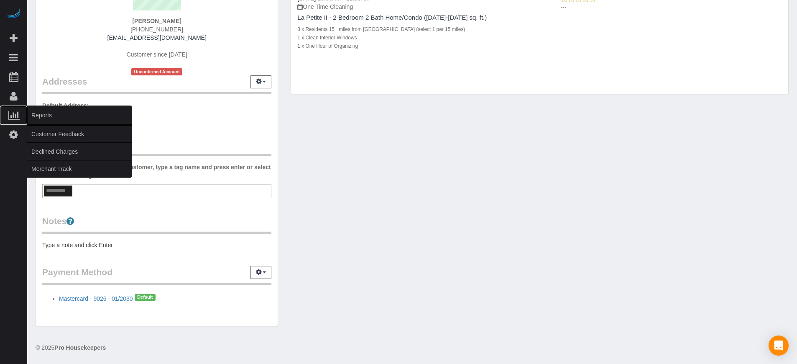
click at [41, 113] on span "Reports" at bounding box center [79, 114] width 105 height 19
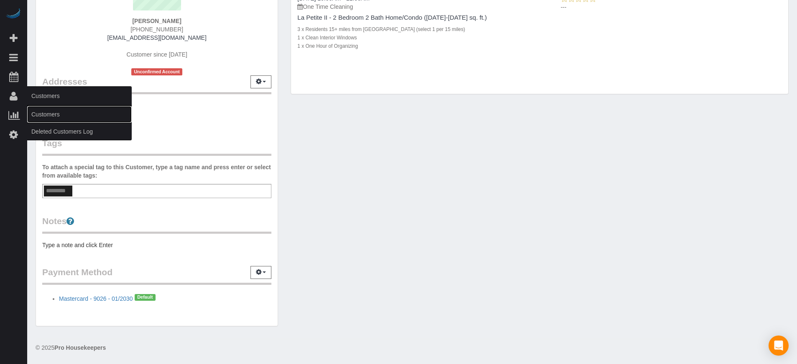
click at [38, 108] on link "Customers" at bounding box center [79, 114] width 105 height 17
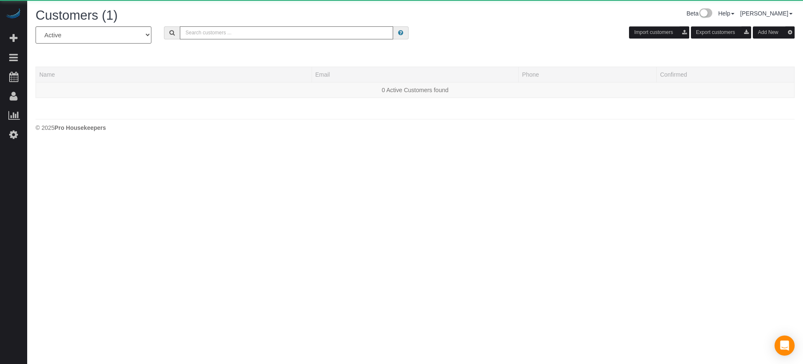
click at [229, 35] on input "text" at bounding box center [286, 32] width 213 height 13
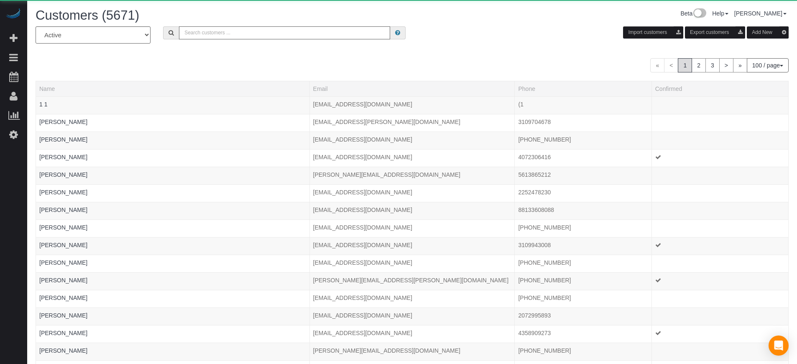
paste input "o 414720"
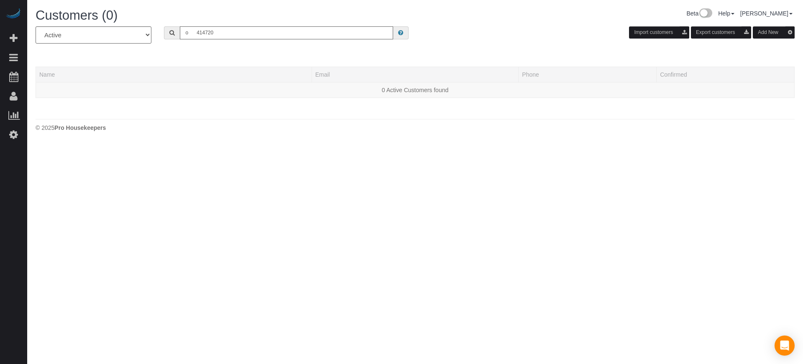
click at [197, 31] on input "o 414720" at bounding box center [286, 32] width 213 height 13
click at [223, 37] on input "414720" at bounding box center [286, 32] width 213 height 13
type input "414720"
click at [244, 34] on input "414720" at bounding box center [286, 32] width 213 height 13
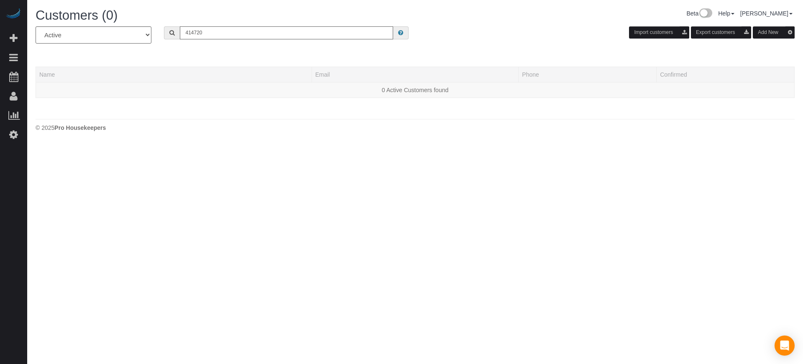
click at [244, 34] on input "414720" at bounding box center [286, 32] width 213 height 13
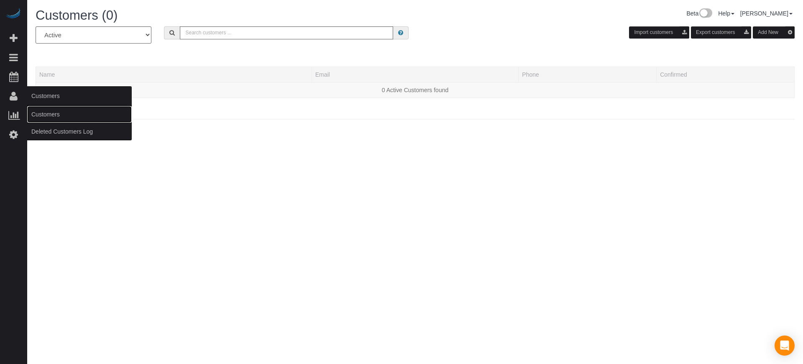
click at [39, 110] on link "Customers" at bounding box center [79, 114] width 105 height 17
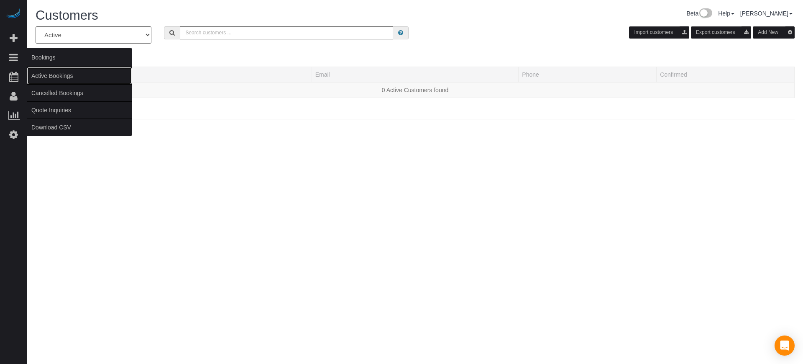
click at [44, 75] on link "Active Bookings" at bounding box center [79, 75] width 105 height 17
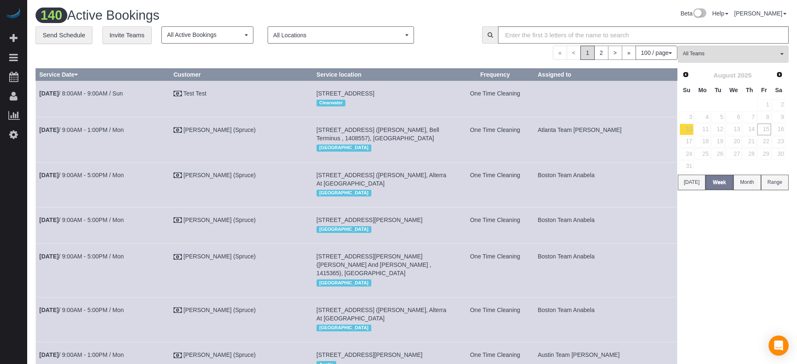
click at [398, 57] on div "« < 1 2 > » 100 / page 10 / page 20 / page 30 / page 40 / page 50 / page 100 / …" at bounding box center [357, 53] width 642 height 14
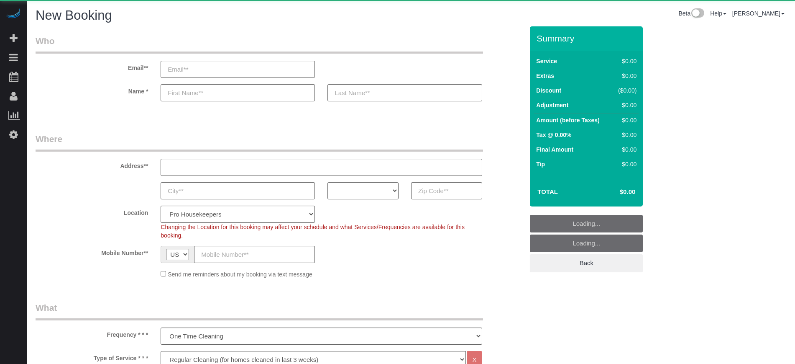
select select "4"
select select "number:9"
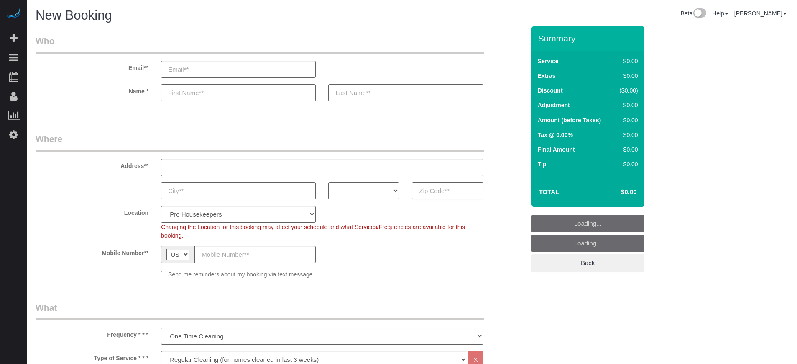
click at [434, 194] on input "text" at bounding box center [447, 190] width 71 height 17
paste input "90029"
type input "90029"
click at [375, 194] on select "AK AL AR AZ CA CO CT DC DE [GEOGRAPHIC_DATA] [GEOGRAPHIC_DATA] HI IA ID IL IN K…" at bounding box center [363, 190] width 71 height 17
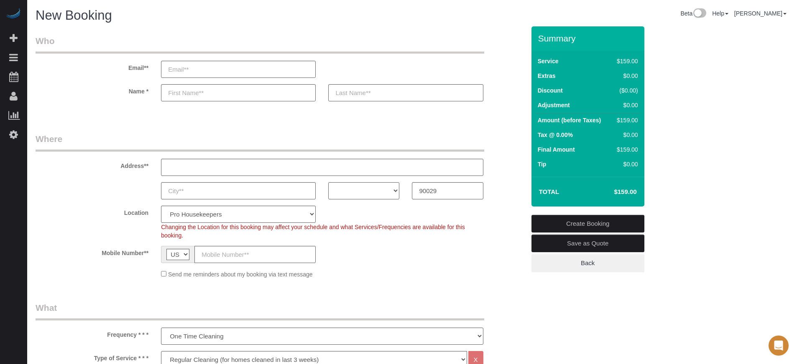
select select "CA"
click at [328, 182] on select "AK AL AR AZ CA CO CT DC DE [GEOGRAPHIC_DATA] [GEOGRAPHIC_DATA] HI IA ID IL IN K…" at bounding box center [363, 190] width 71 height 17
click at [285, 210] on select "Pro Housekeepers [GEOGRAPHIC_DATA] [GEOGRAPHIC_DATA] [GEOGRAPHIC_DATA] [GEOGRAP…" at bounding box center [238, 213] width 155 height 17
select select "3"
click at [161, 205] on select "Pro Housekeepers [GEOGRAPHIC_DATA] [GEOGRAPHIC_DATA] [GEOGRAPHIC_DATA] [GEOGRAP…" at bounding box center [238, 213] width 155 height 17
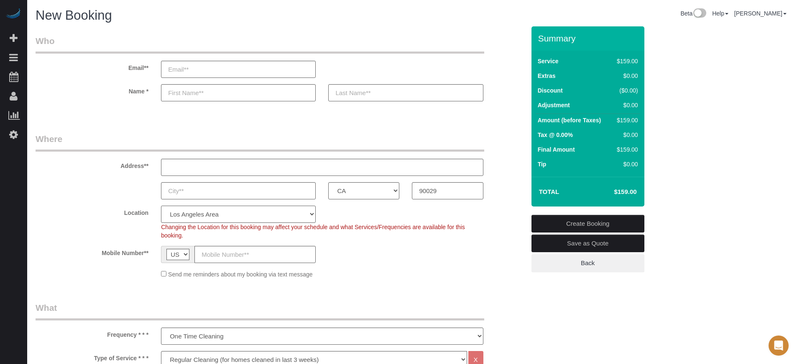
select select "object:1210"
select select "228"
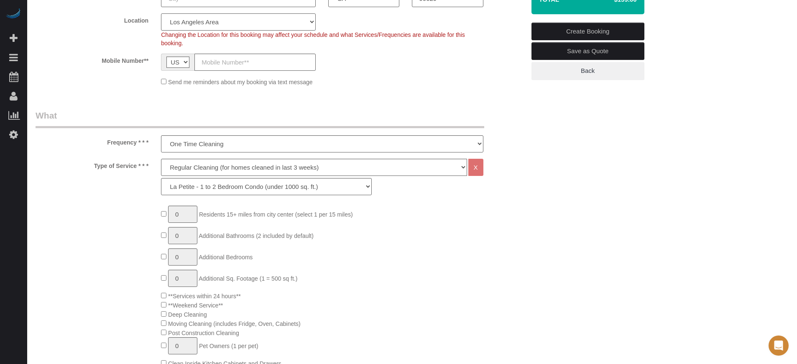
scroll to position [209, 0]
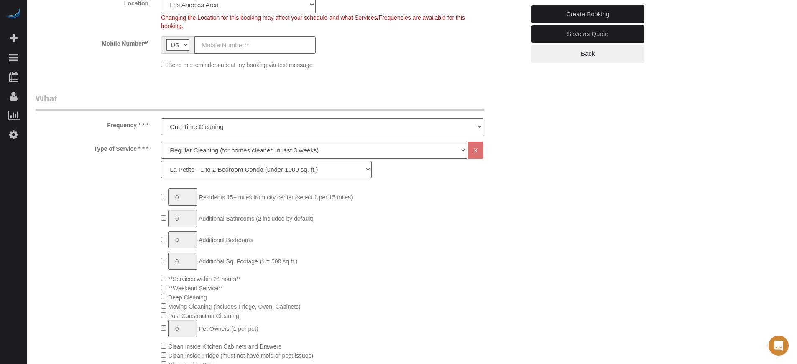
click at [190, 151] on select "Deep Cleaning (for homes that have not been cleaned in 3+ weeks) Spruce Regular…" at bounding box center [314, 149] width 306 height 17
select select "5"
click at [161, 141] on select "Deep Cleaning (for homes that have not been cleaned in 3+ weeks) Spruce Regular…" at bounding box center [314, 149] width 306 height 17
click at [206, 173] on select "La Petite - 1 to 2 Bedroom Condo (under 1000 sq. ft.) La Petite II - 2 Bedroom …" at bounding box center [266, 169] width 211 height 17
select select "279"
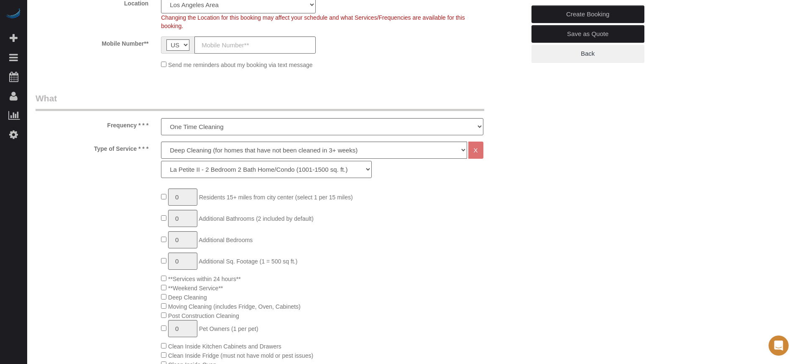
click at [161, 161] on select "La Petite - 1 to 2 Bedroom Condo (under 1000 sq. ft.) La Petite II - 2 Bedroom …" at bounding box center [266, 169] width 211 height 17
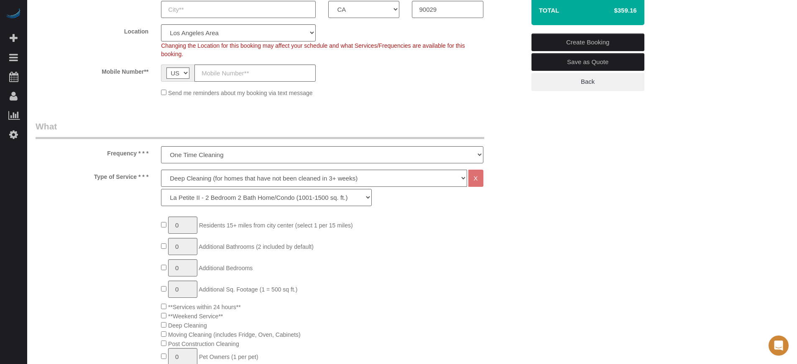
scroll to position [157, 0]
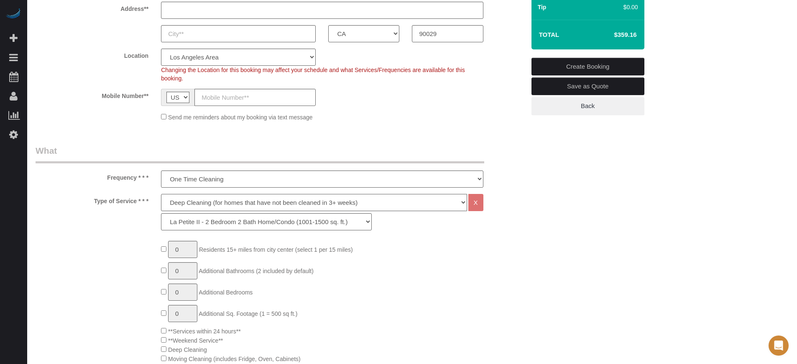
click at [205, 200] on select "Deep Cleaning (for homes that have not been cleaned in 3+ weeks) Spruce Regular…" at bounding box center [314, 202] width 306 height 17
select select "4"
click at [161, 194] on select "Deep Cleaning (for homes that have not been cleaned in 3+ weeks) Spruce Regular…" at bounding box center [314, 202] width 306 height 17
click at [215, 225] on select "La Petite - 1 to 2 Bedroom Condo (under 1000 sq. ft.) La Petite II - 2 Bedroom …" at bounding box center [266, 221] width 211 height 17
select select "229"
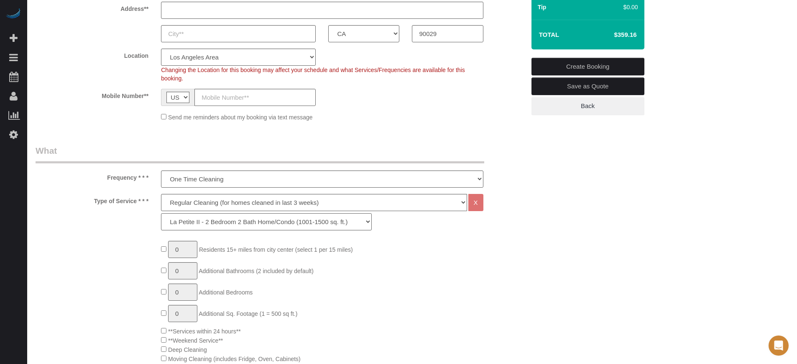
click at [161, 213] on select "La Petite - 1 to 2 Bedroom Condo (under 1000 sq. ft.) La Petite II - 2 Bedroom …" at bounding box center [266, 221] width 211 height 17
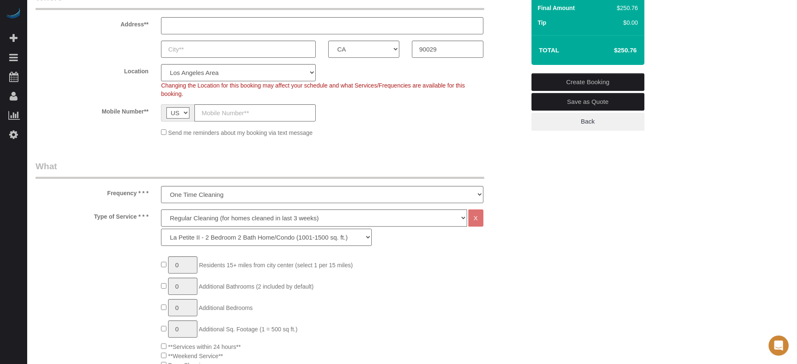
scroll to position [209, 0]
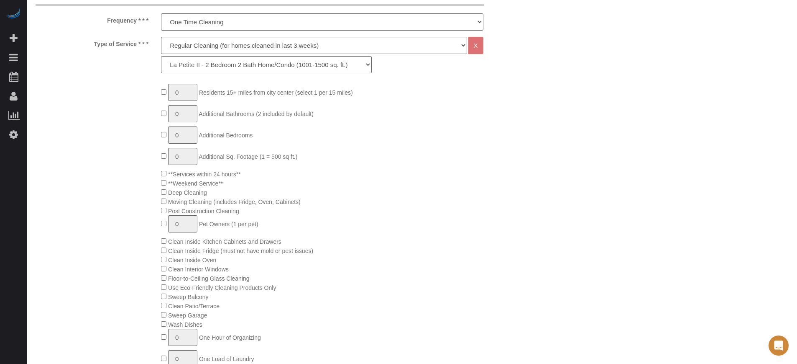
scroll to position [471, 0]
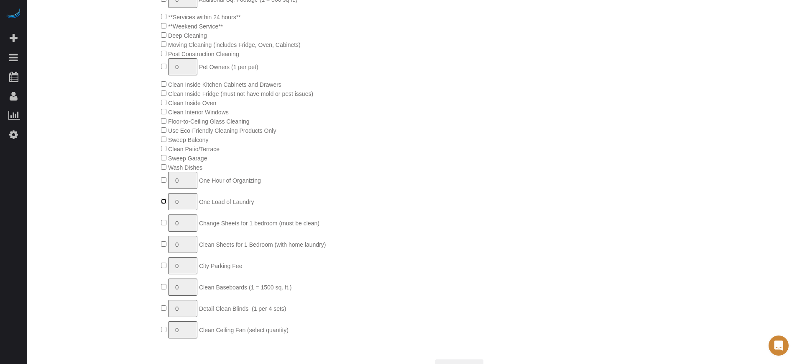
type input "1"
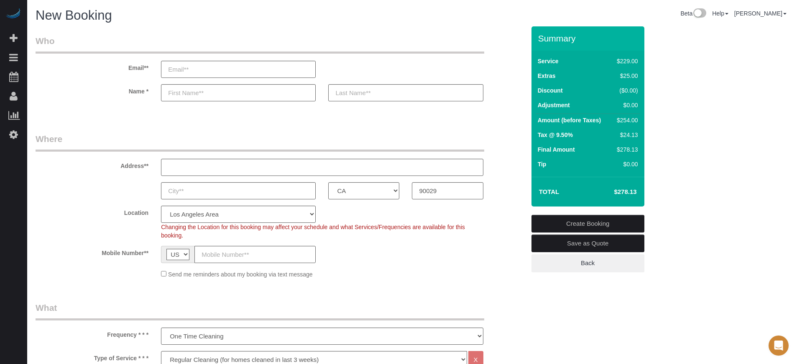
scroll to position [157, 0]
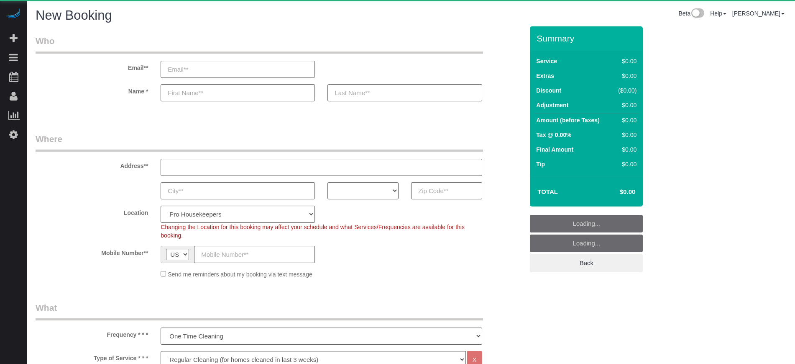
select select "4"
select select "number:9"
select select "object:1201"
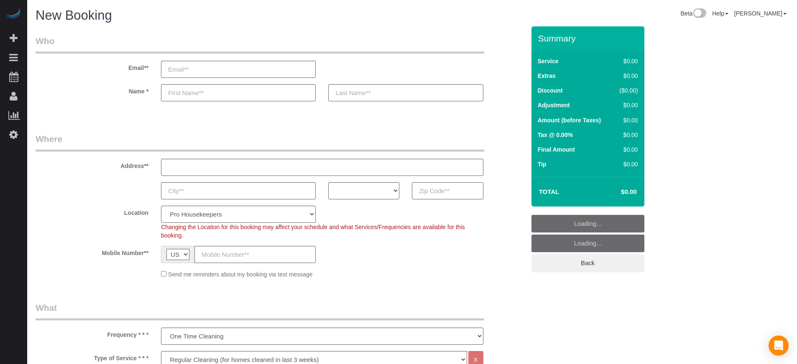
click at [436, 192] on input "text" at bounding box center [447, 190] width 71 height 17
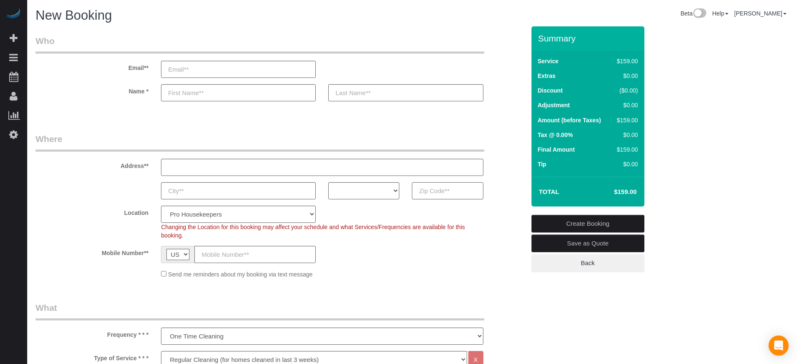
paste input "41011"
type input "41011"
click at [359, 197] on select "AK AL AR AZ CA CO CT DC DE [GEOGRAPHIC_DATA] [GEOGRAPHIC_DATA] HI IA ID IL IN K…" at bounding box center [363, 190] width 71 height 17
select select "OH"
click at [328, 182] on select "AK AL AR AZ CA CO CT DC DE [GEOGRAPHIC_DATA] [GEOGRAPHIC_DATA] HI IA ID IL IN K…" at bounding box center [363, 190] width 71 height 17
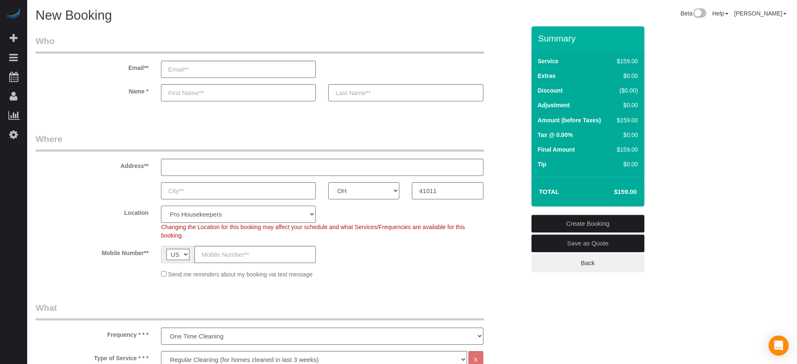
click at [272, 214] on select "Pro Housekeepers [GEOGRAPHIC_DATA] [GEOGRAPHIC_DATA] [GEOGRAPHIC_DATA] [GEOGRAP…" at bounding box center [238, 213] width 155 height 17
select select "10"
click at [161, 205] on select "Pro Housekeepers [GEOGRAPHIC_DATA] [GEOGRAPHIC_DATA] [GEOGRAPHIC_DATA] [GEOGRAP…" at bounding box center [238, 213] width 155 height 17
select select "object:1210"
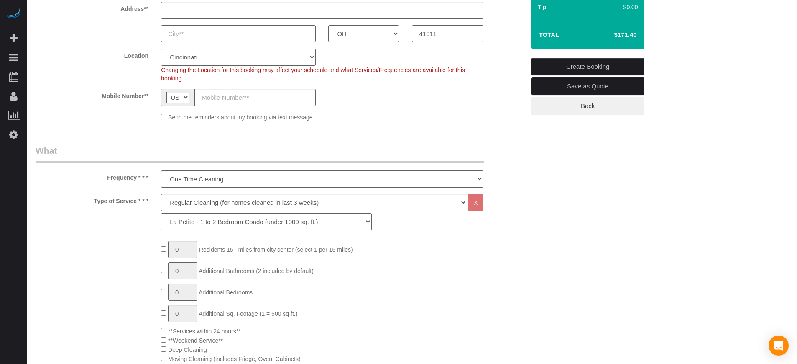
scroll to position [261, 0]
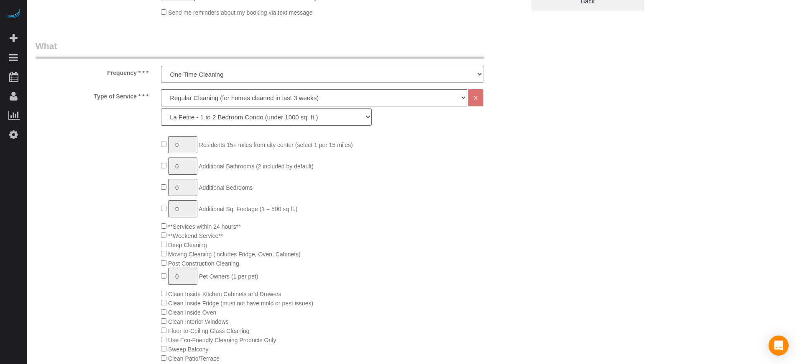
click at [202, 95] on select "Deep Cleaning (for homes that have not been cleaned in 3+ weeks) Spruce Regular…" at bounding box center [314, 97] width 306 height 17
select select "5"
click at [161, 89] on select "Deep Cleaning (for homes that have not been cleaned in 3+ weeks) Spruce Regular…" at bounding box center [314, 97] width 306 height 17
select select "93"
type input "1"
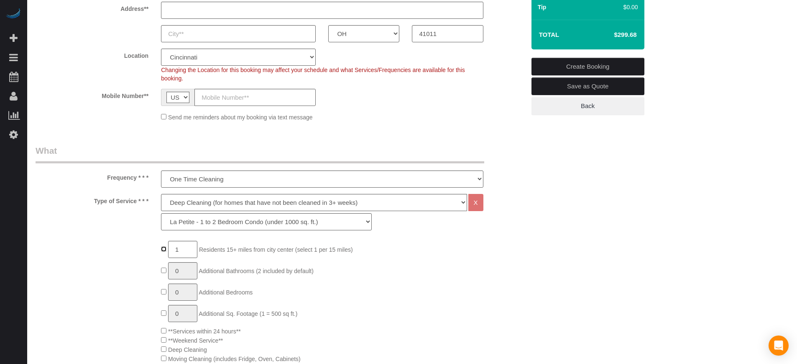
scroll to position [209, 0]
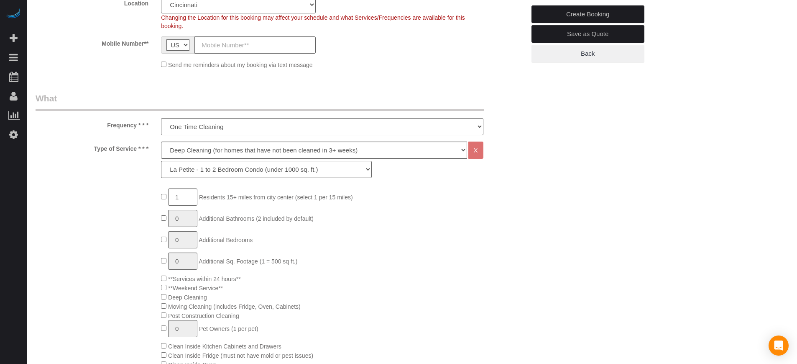
click at [131, 170] on div "Type of Service * * * Deep Cleaning (for homes that have not been cleaned in 3+…" at bounding box center [280, 161] width 502 height 41
